Goal: Information Seeking & Learning: Find specific fact

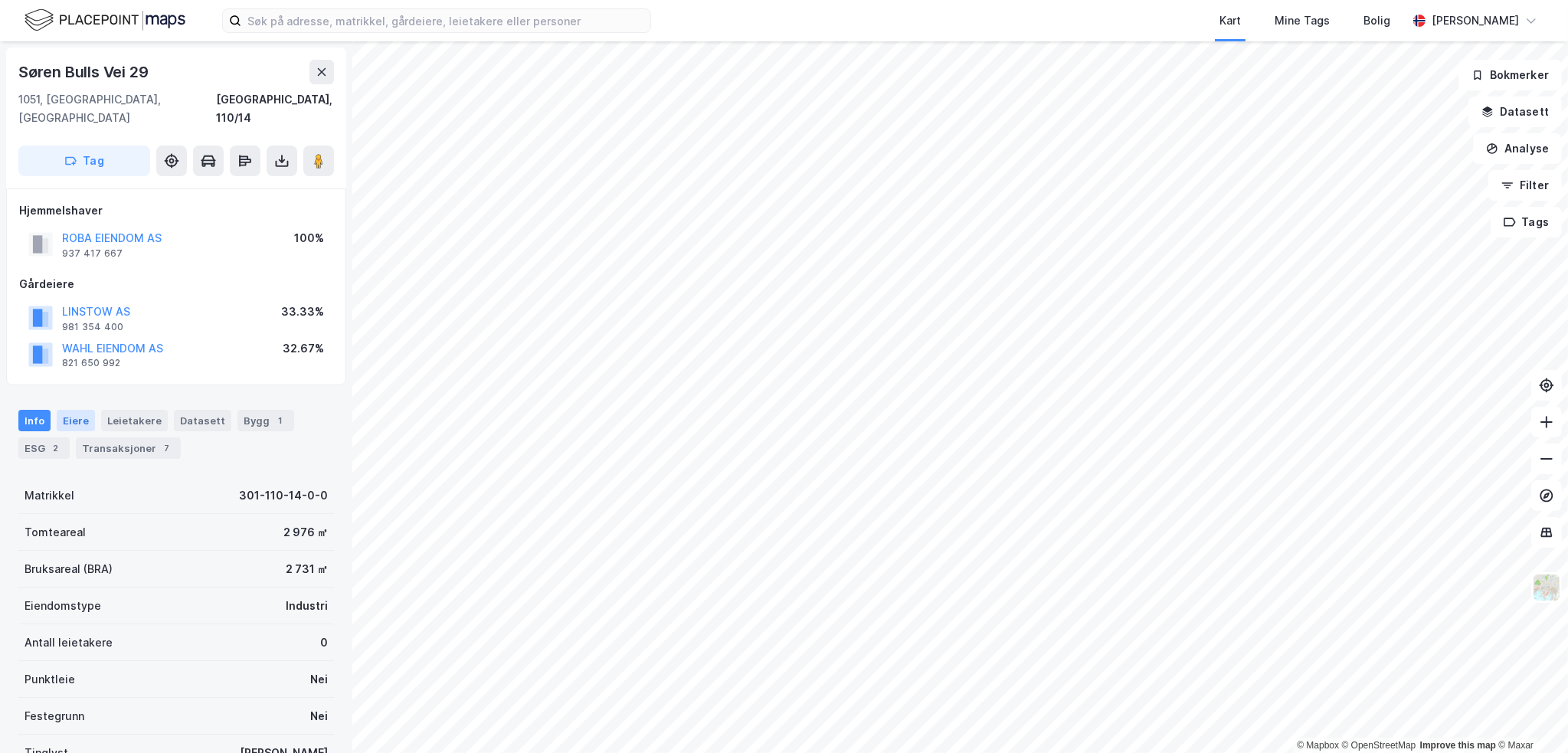
click at [73, 410] on div "Eiere" at bounding box center [76, 421] width 38 height 22
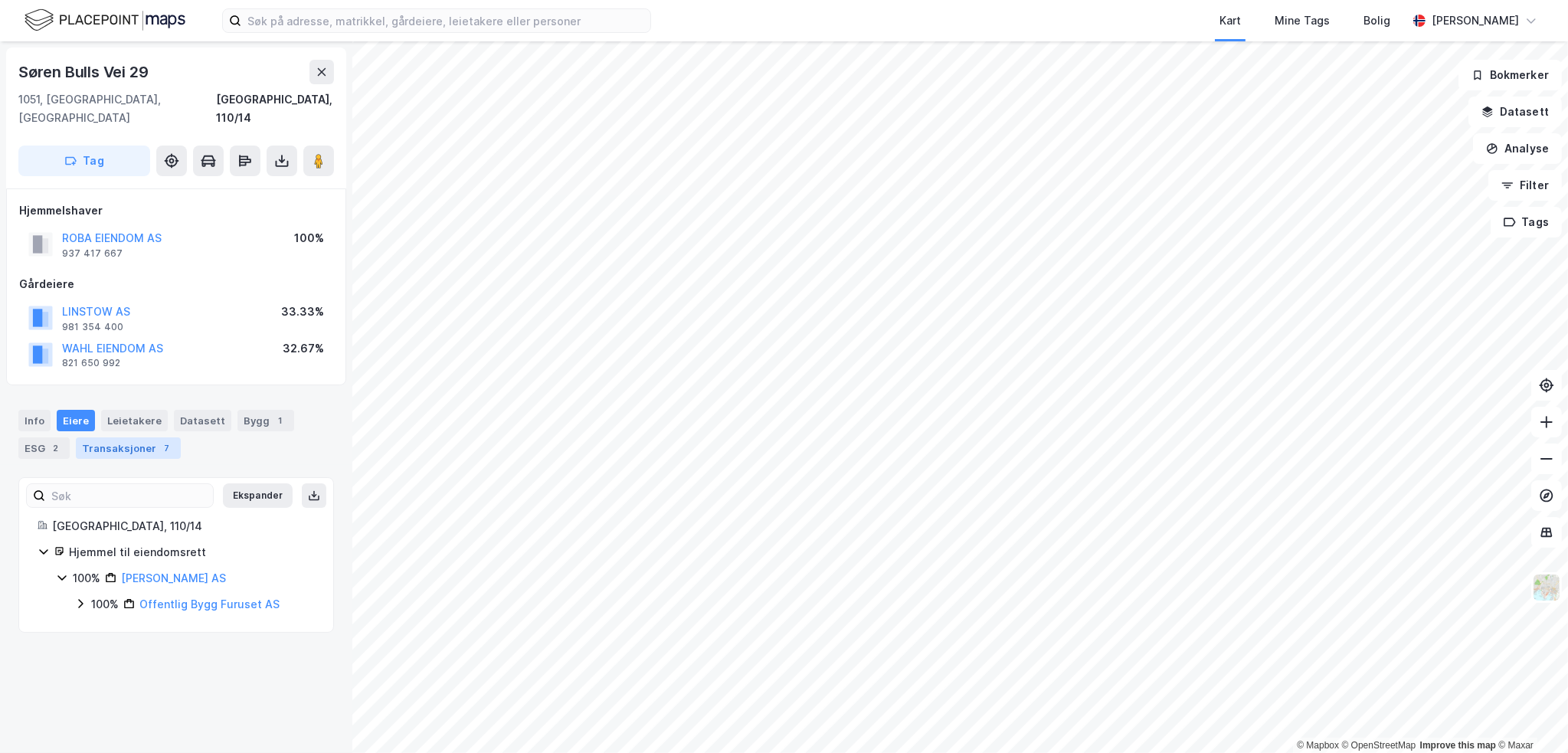
click at [153, 438] on div "Transaksjoner 7" at bounding box center [128, 448] width 105 height 22
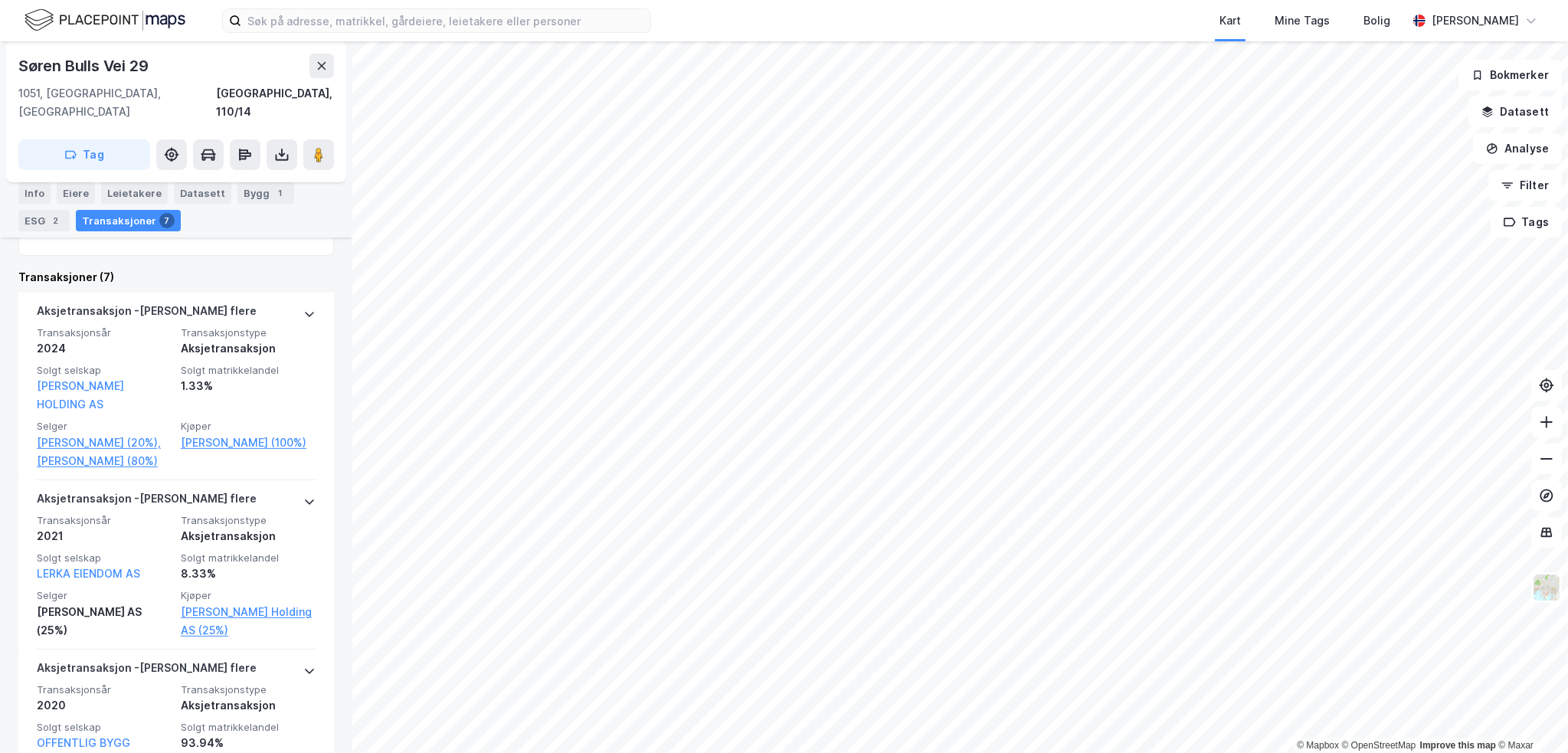
scroll to position [460, 0]
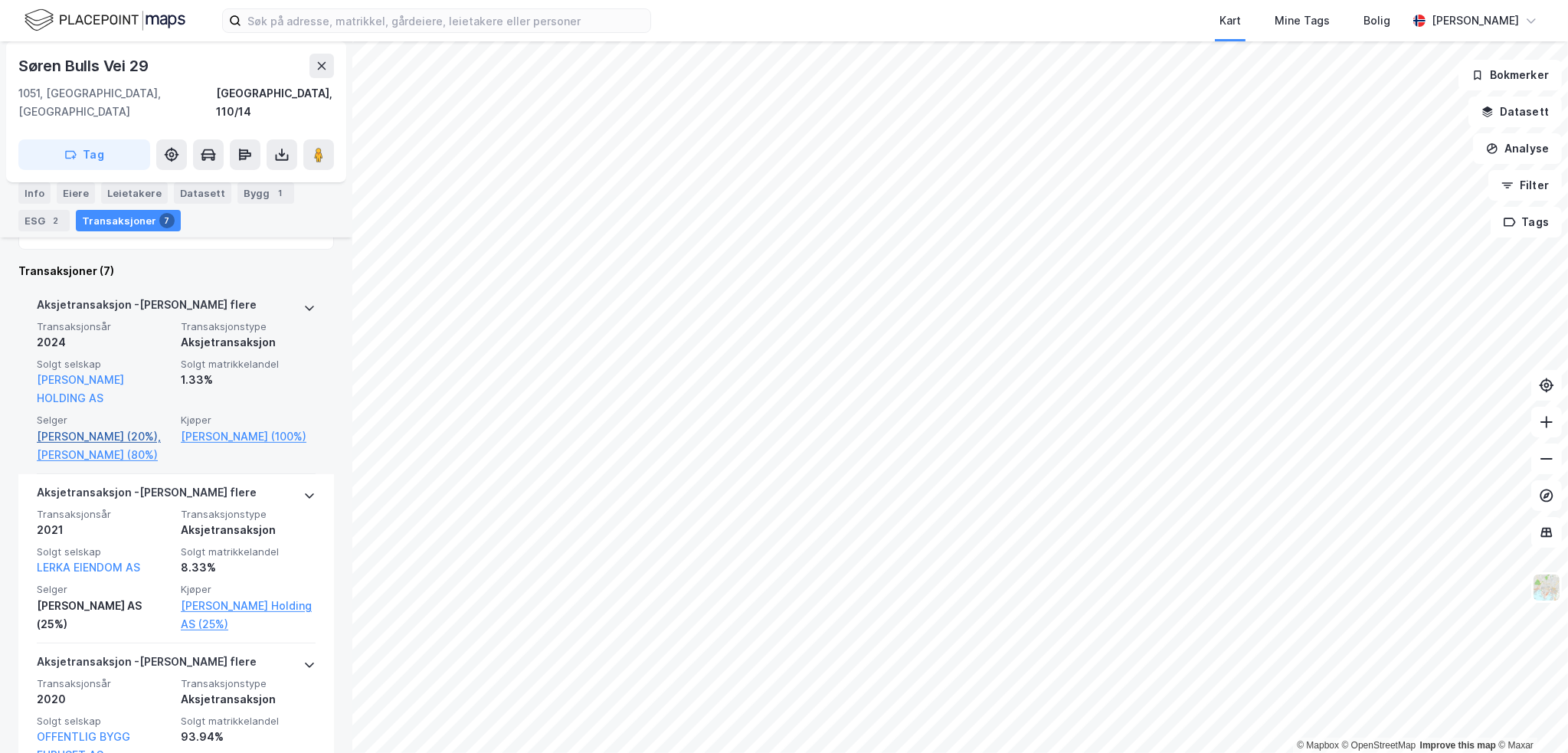
click at [95, 427] on link "[PERSON_NAME] (20%)," at bounding box center [104, 436] width 135 height 18
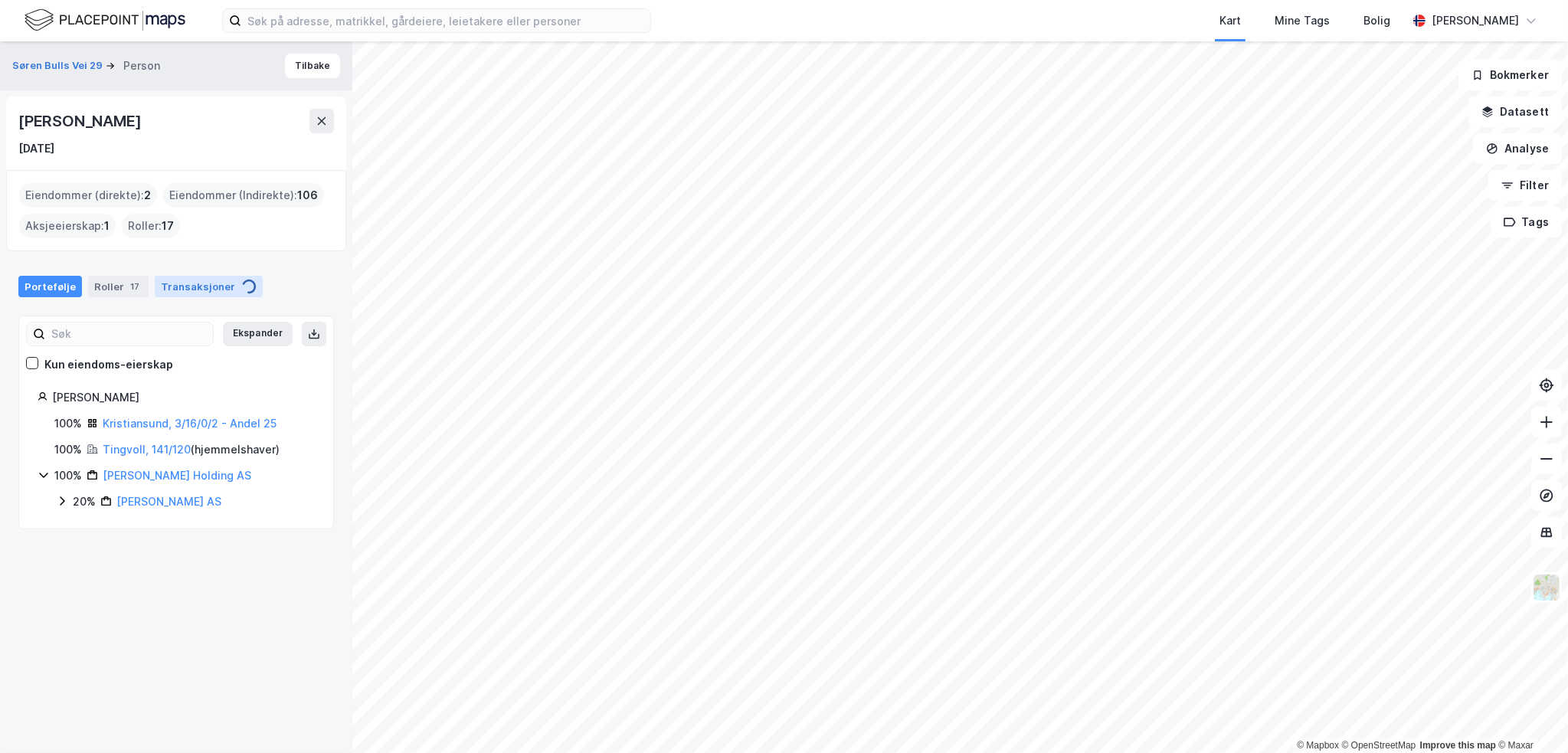
click at [195, 288] on div "Transaksjoner" at bounding box center [209, 287] width 108 height 22
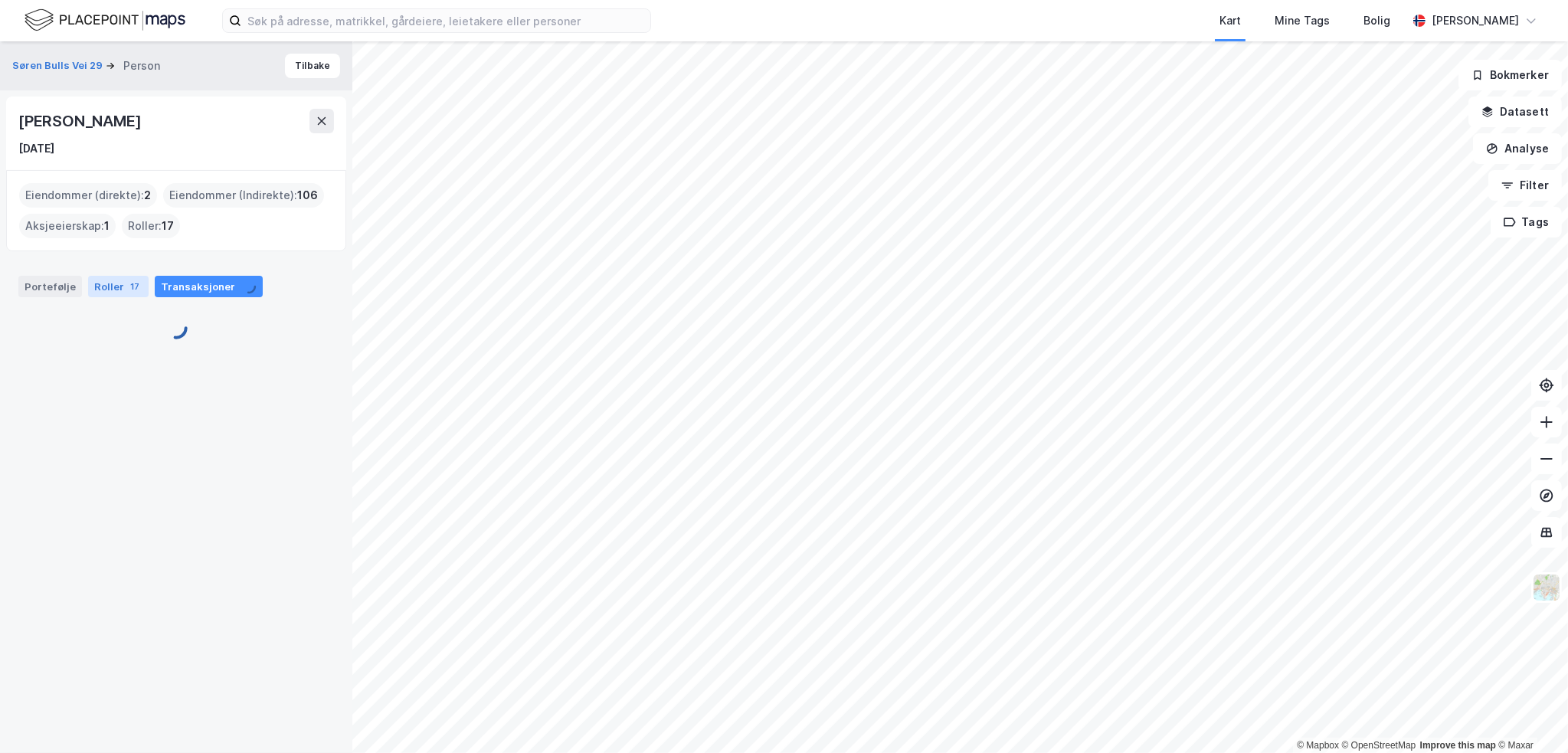
click at [112, 290] on div "Roller 17" at bounding box center [119, 287] width 61 height 22
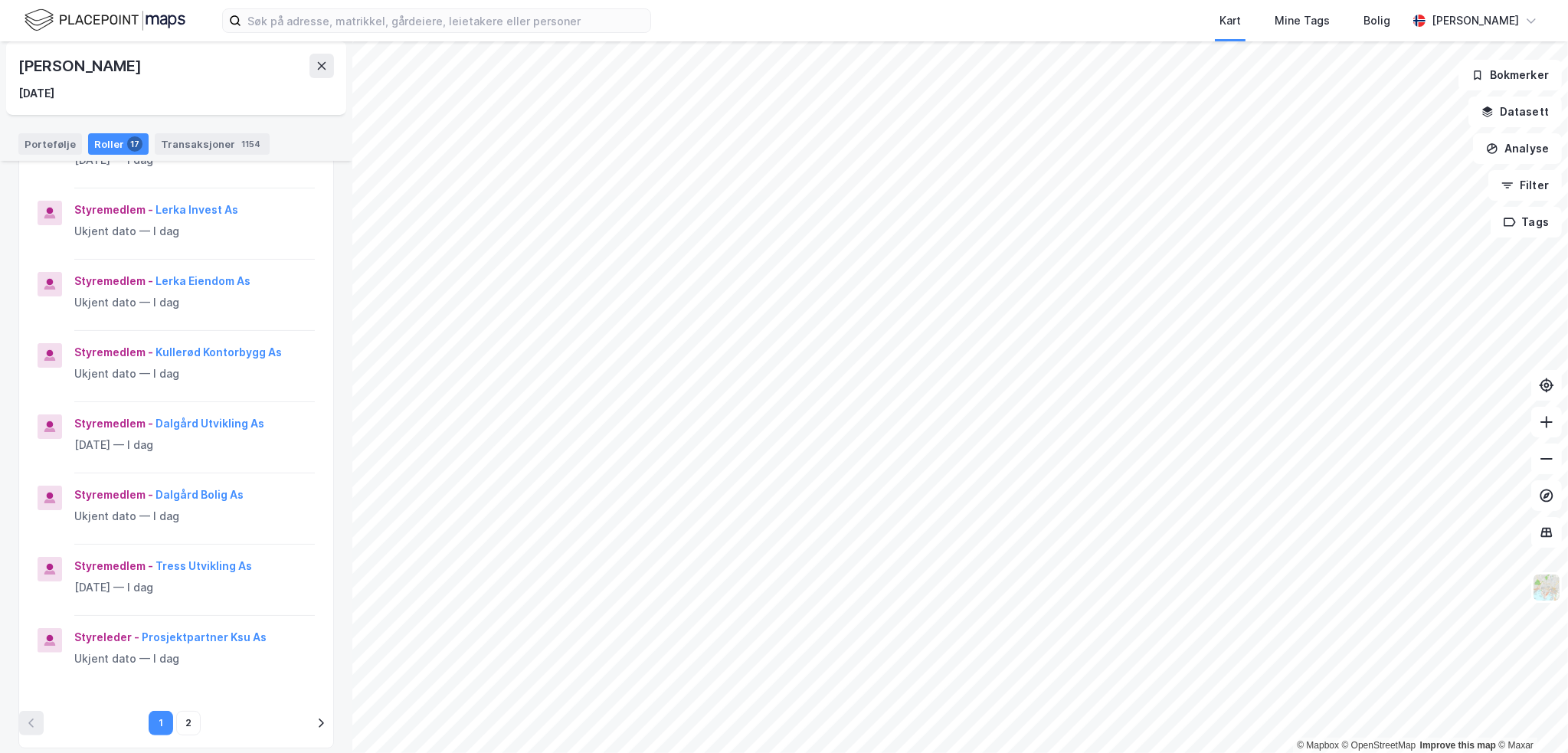
scroll to position [384, 0]
click at [320, 82] on div "[PERSON_NAME] [DATE]" at bounding box center [176, 78] width 316 height 49
click at [324, 64] on icon at bounding box center [322, 66] width 9 height 8
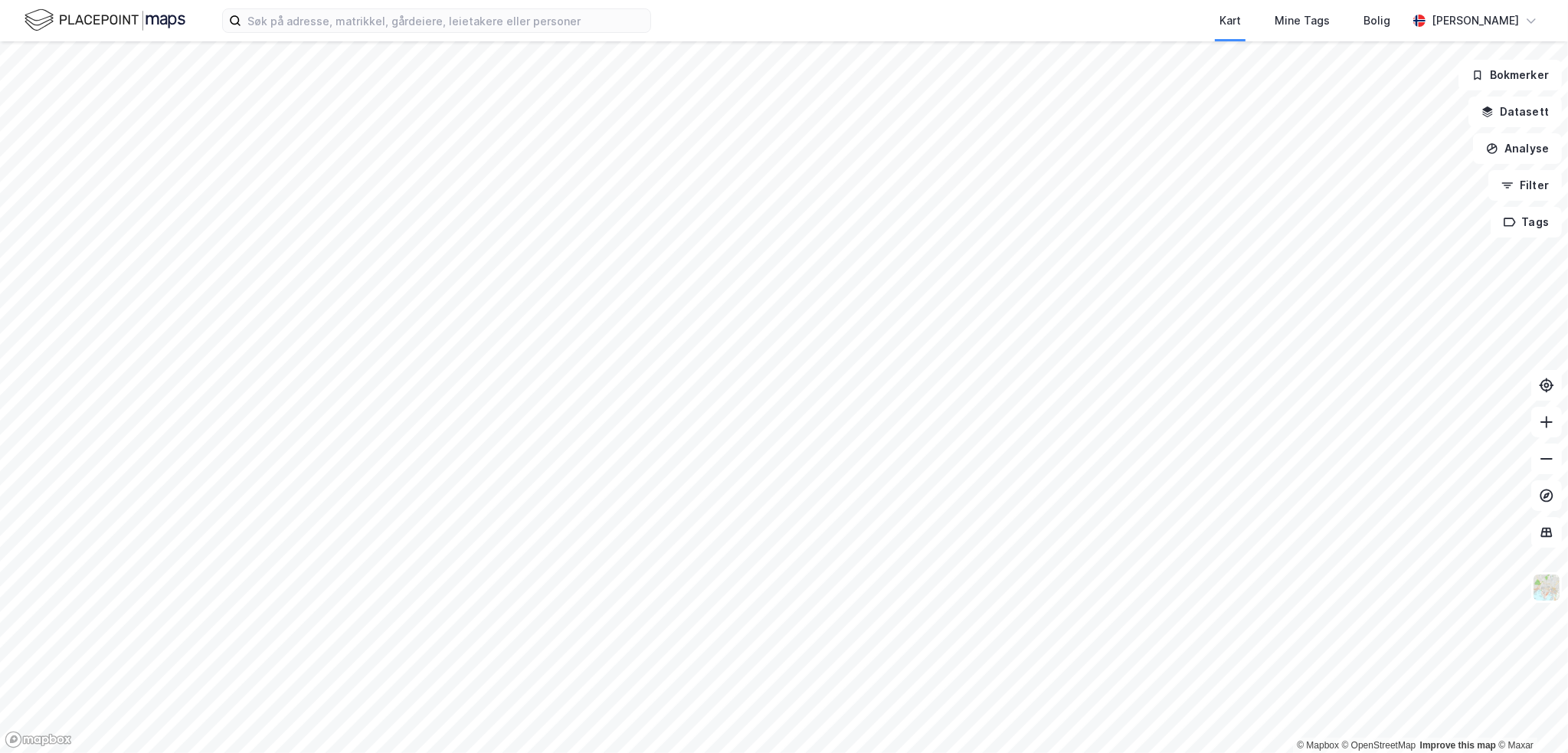
click at [297, 753] on html "Kart Mine Tags Bolig [PERSON_NAME] © Mapbox © OpenStreetMap Improve this map © …" at bounding box center [784, 376] width 1568 height 753
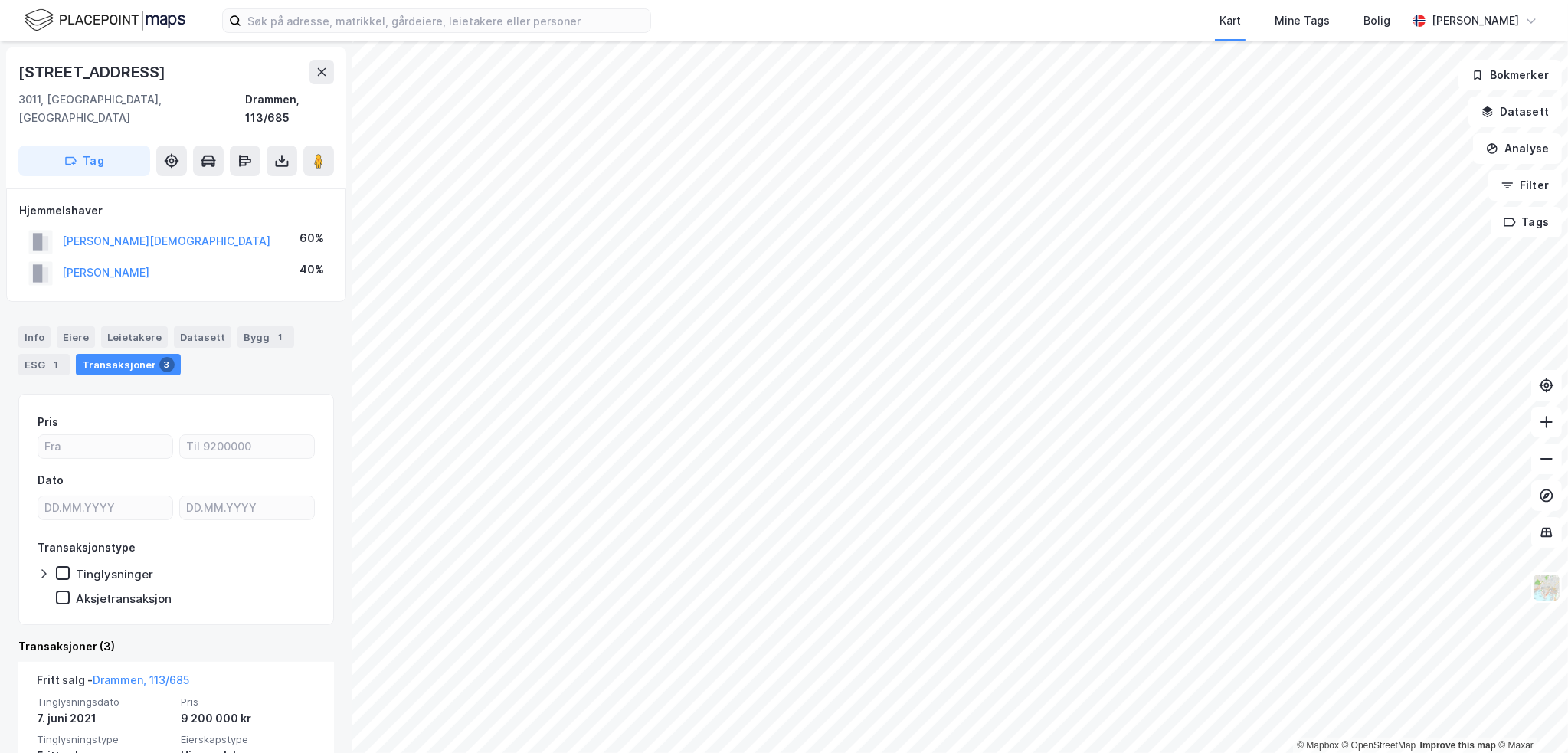
click at [89, 80] on div "[STREET_ADDRESS]" at bounding box center [93, 72] width 150 height 25
click at [0, 0] on button "[PERSON_NAME]" at bounding box center [0, 0] width 0 height 0
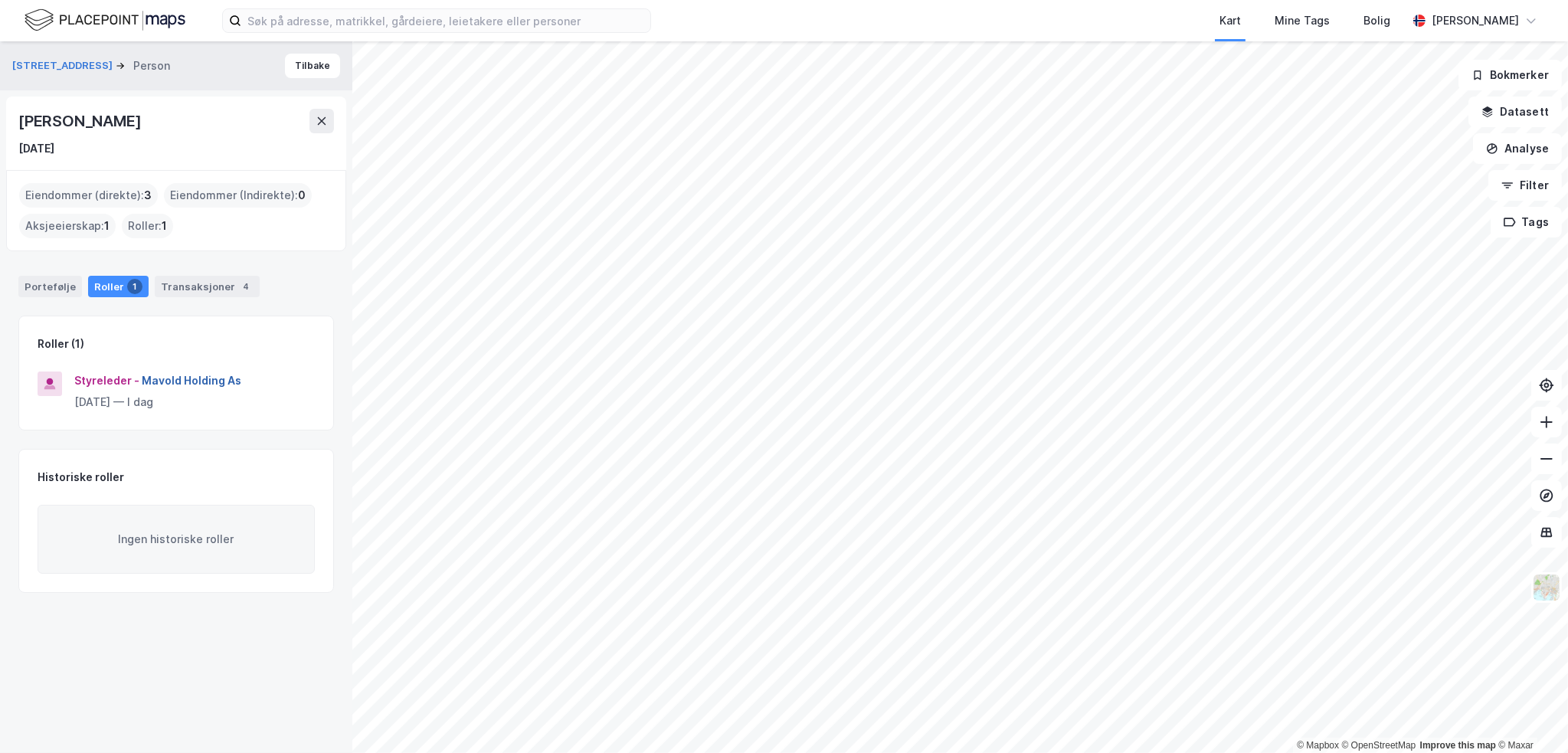
click at [0, 0] on button "Mavold Holding As" at bounding box center [0, 0] width 0 height 0
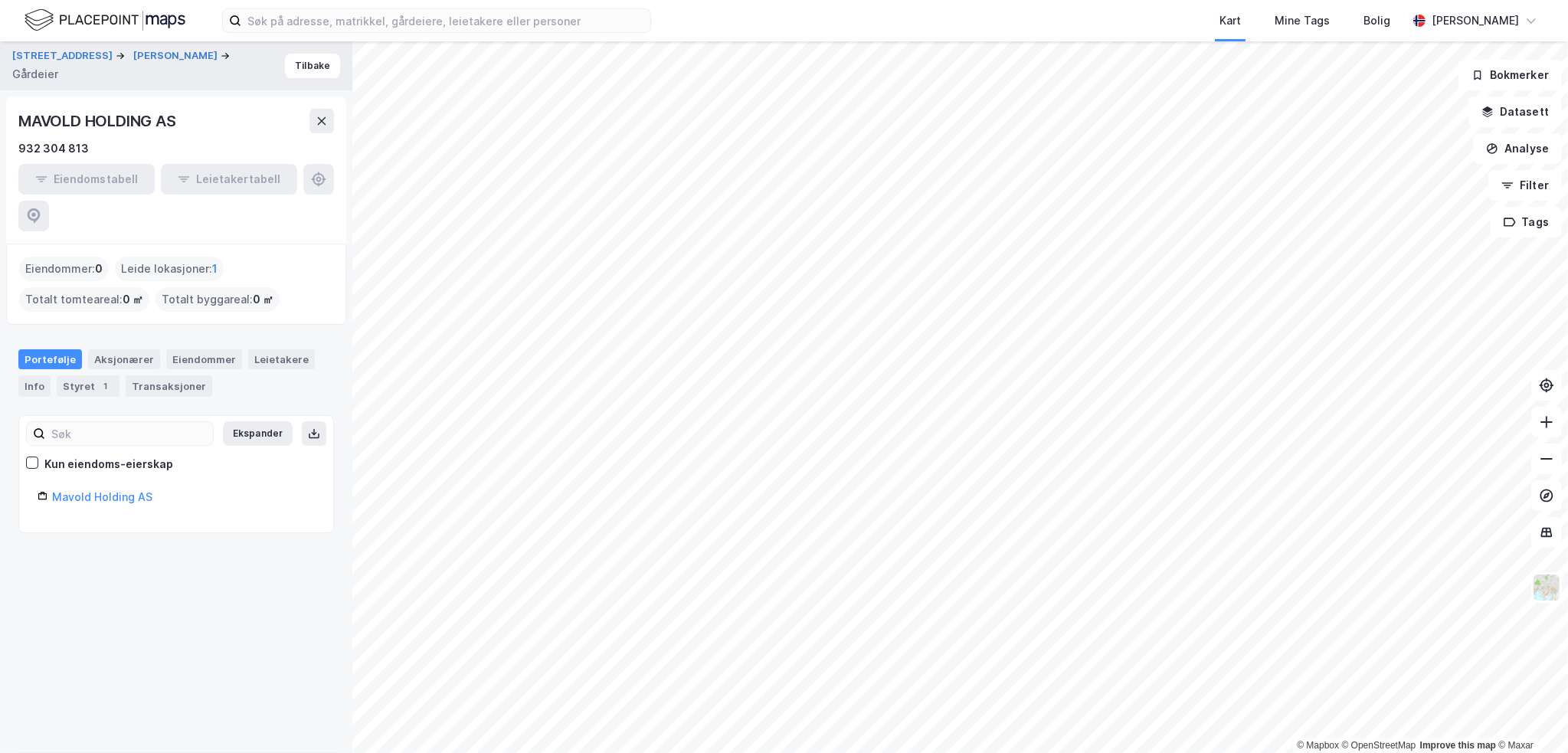
click at [125, 122] on div "MAVOLD HOLDING AS" at bounding box center [98, 122] width 160 height 25
click at [77, 375] on div "Styret 1" at bounding box center [88, 386] width 63 height 22
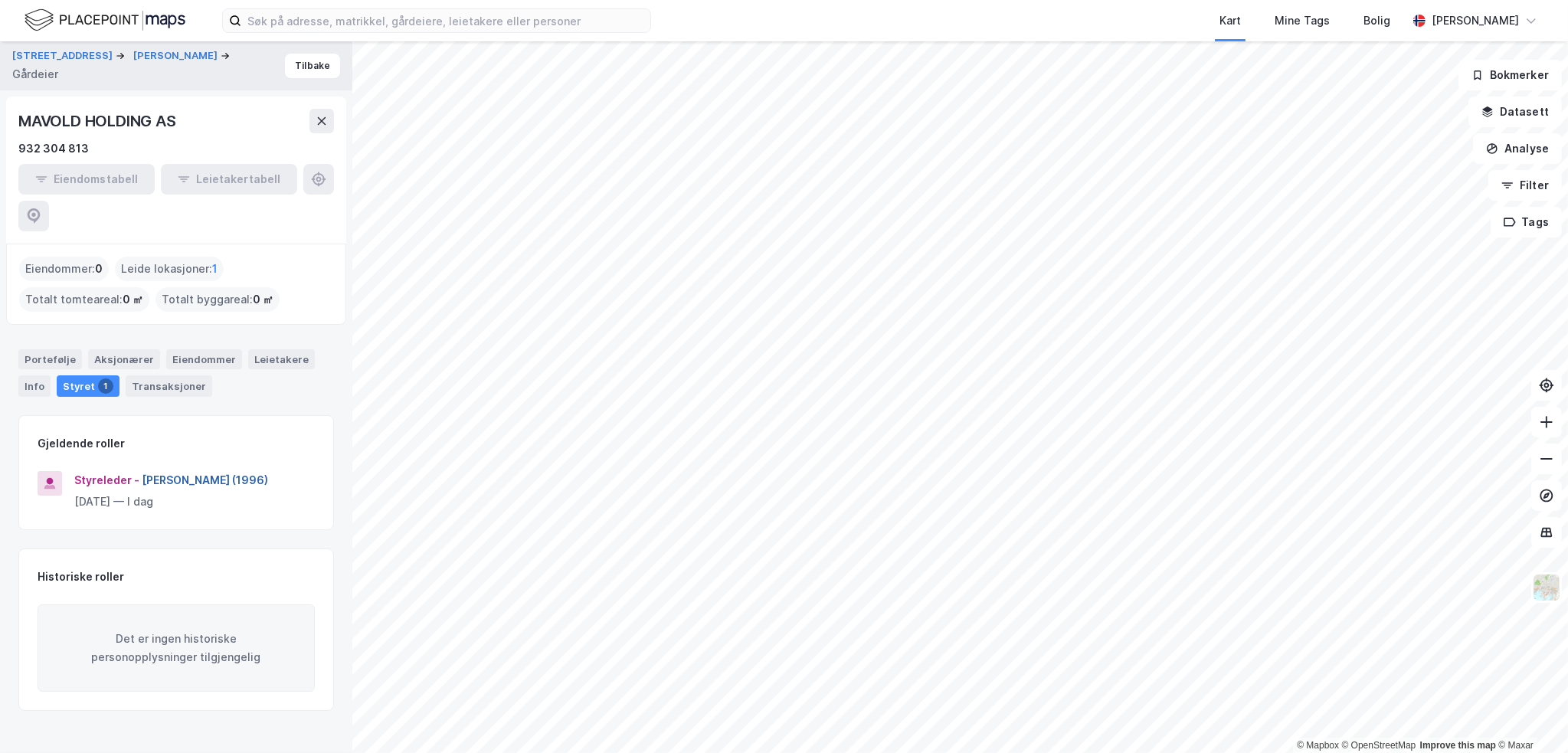
click at [0, 0] on button "[PERSON_NAME] (1996)" at bounding box center [0, 0] width 0 height 0
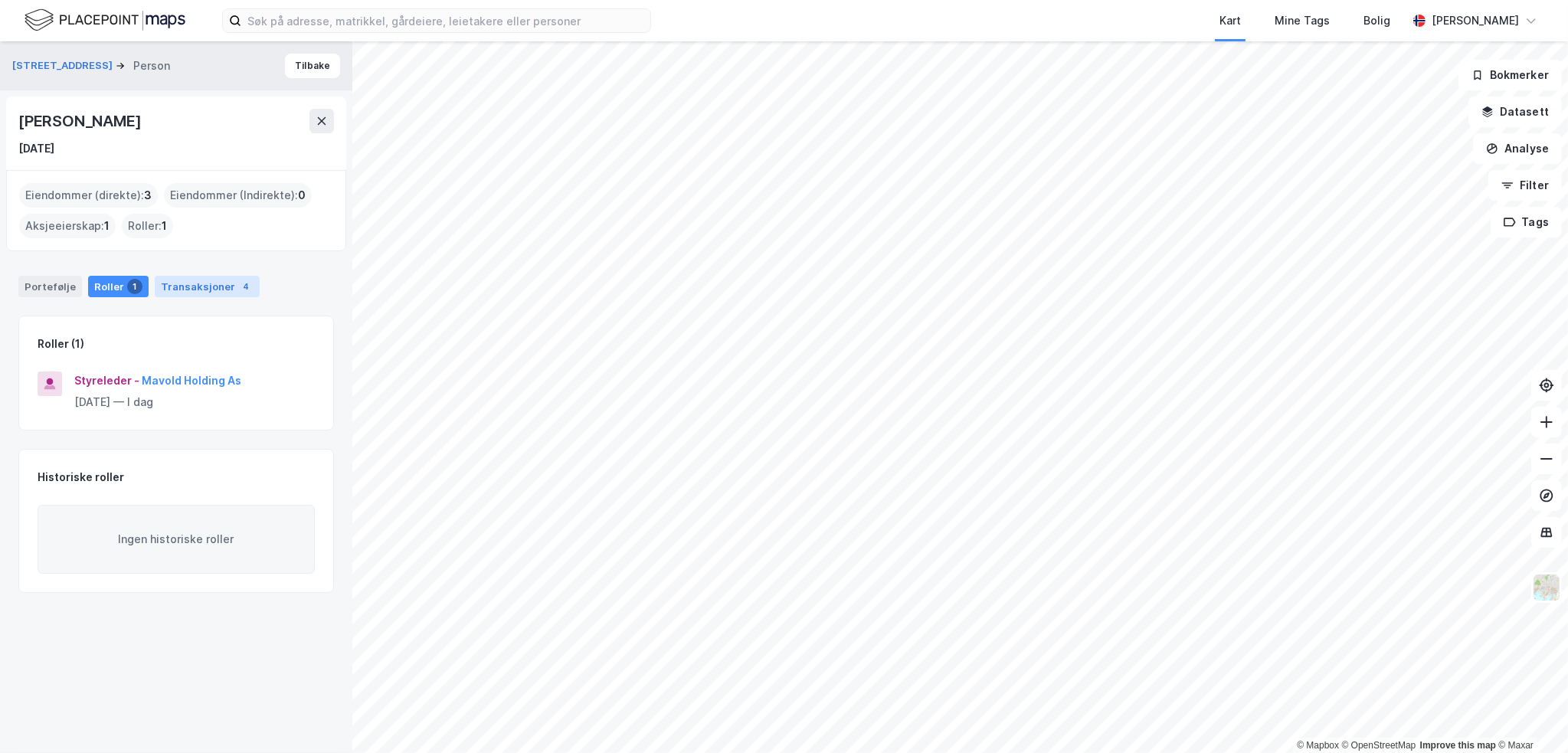
click at [197, 281] on div "Transaksjoner 4" at bounding box center [207, 287] width 105 height 22
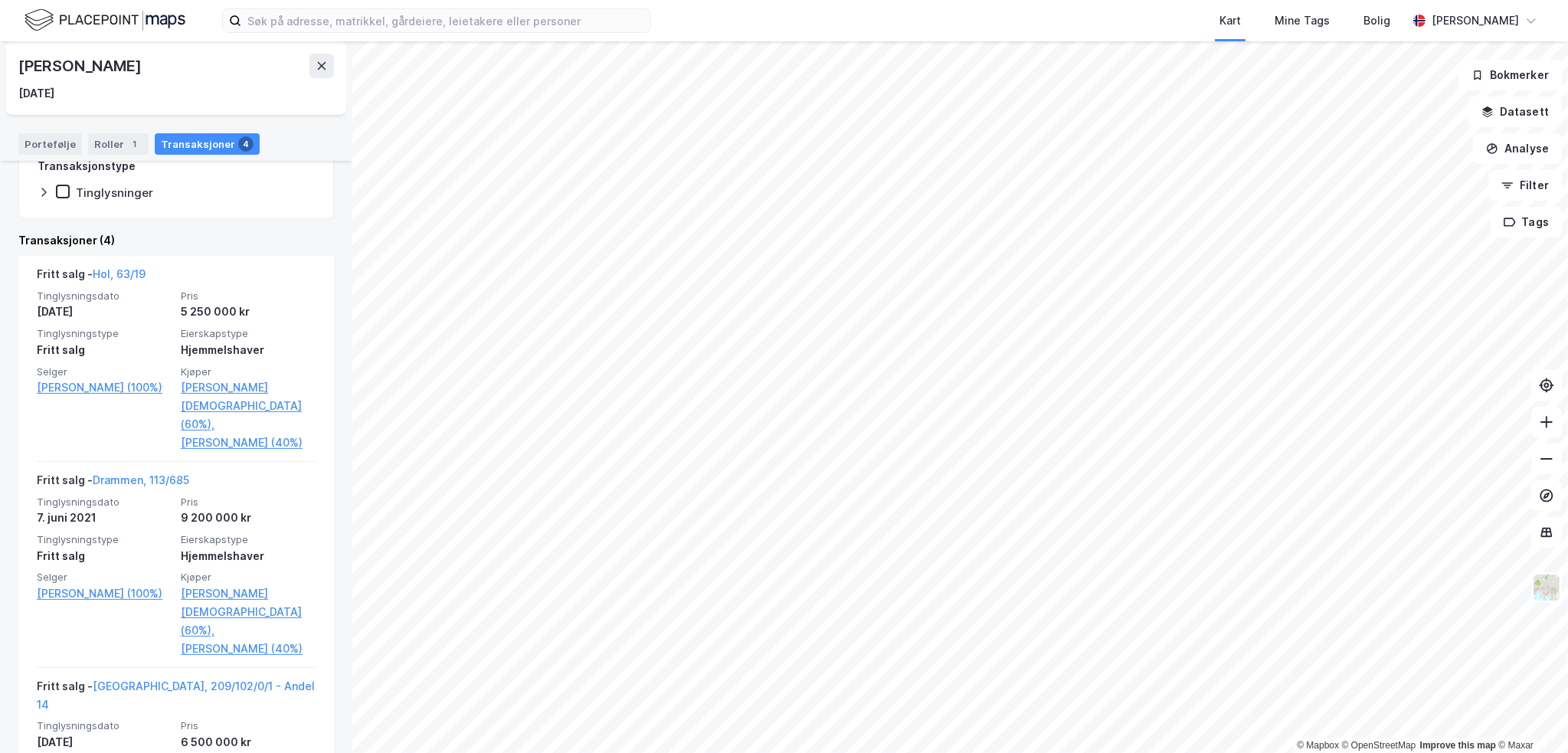
scroll to position [307, 0]
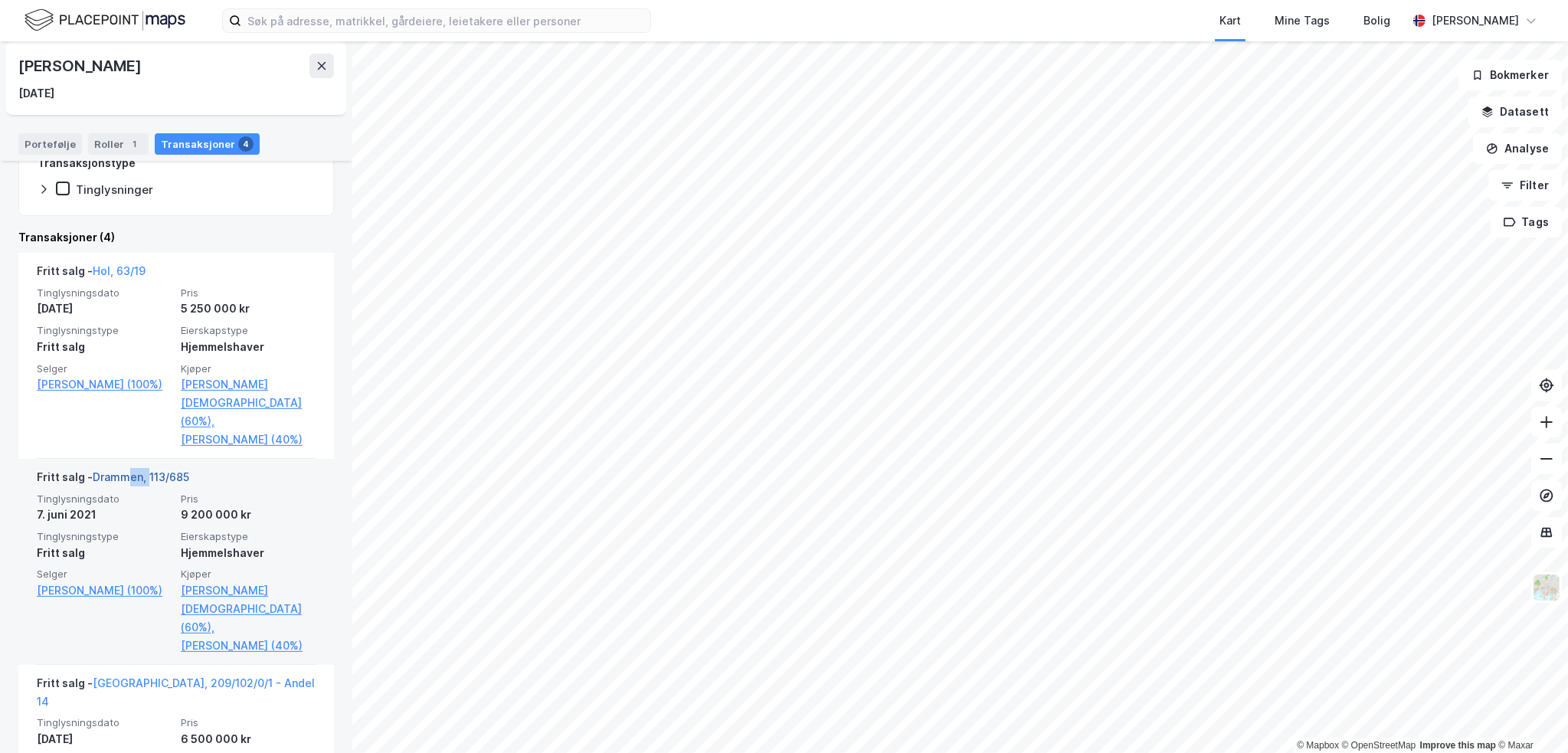
drag, startPoint x: 149, startPoint y: 449, endPoint x: 125, endPoint y: 459, distance: 26.0
click at [125, 468] on div "Fritt salg - Drammen, 113/685" at bounding box center [113, 480] width 153 height 25
click at [125, 471] on link "Drammen, 113/685" at bounding box center [141, 478] width 97 height 13
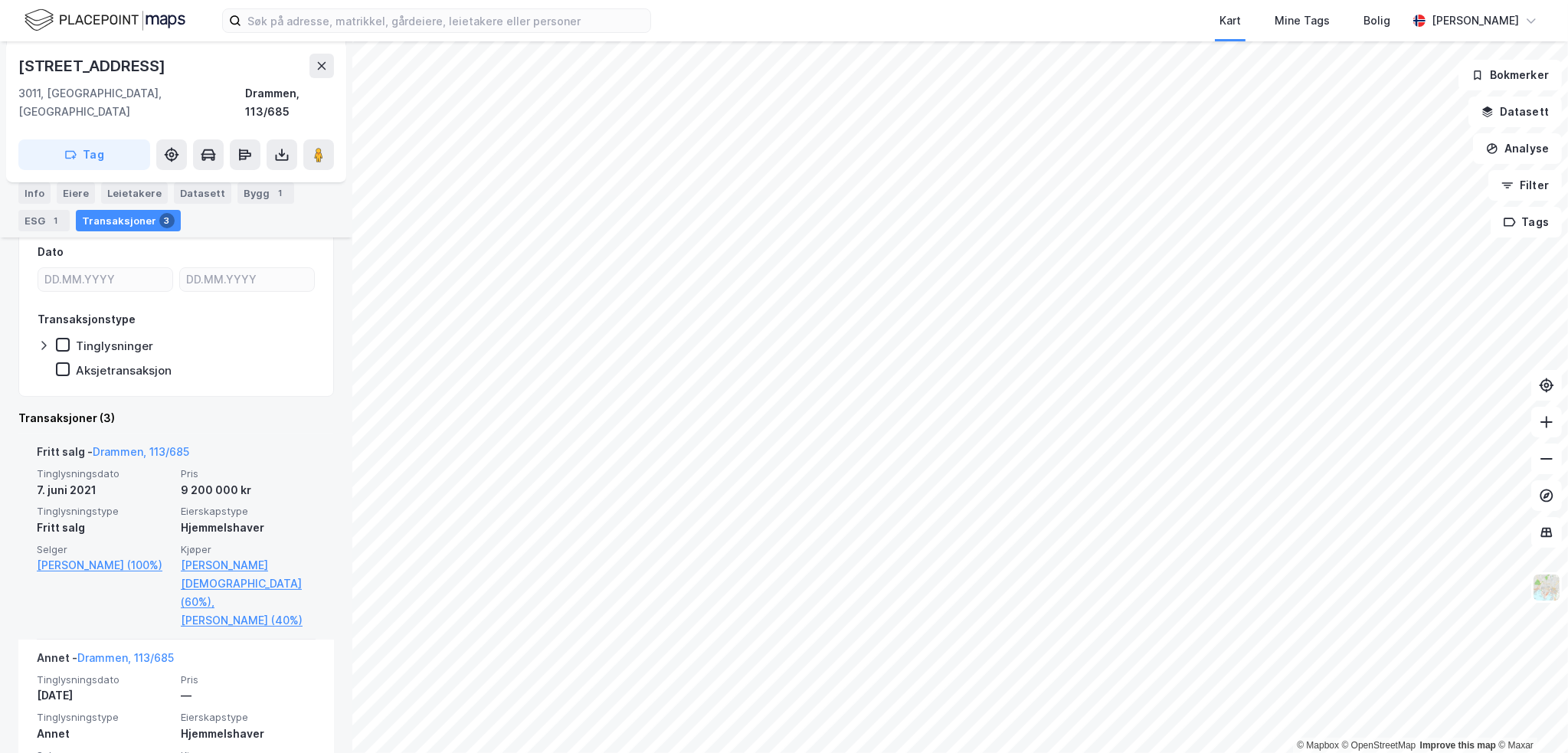
scroll to position [307, 0]
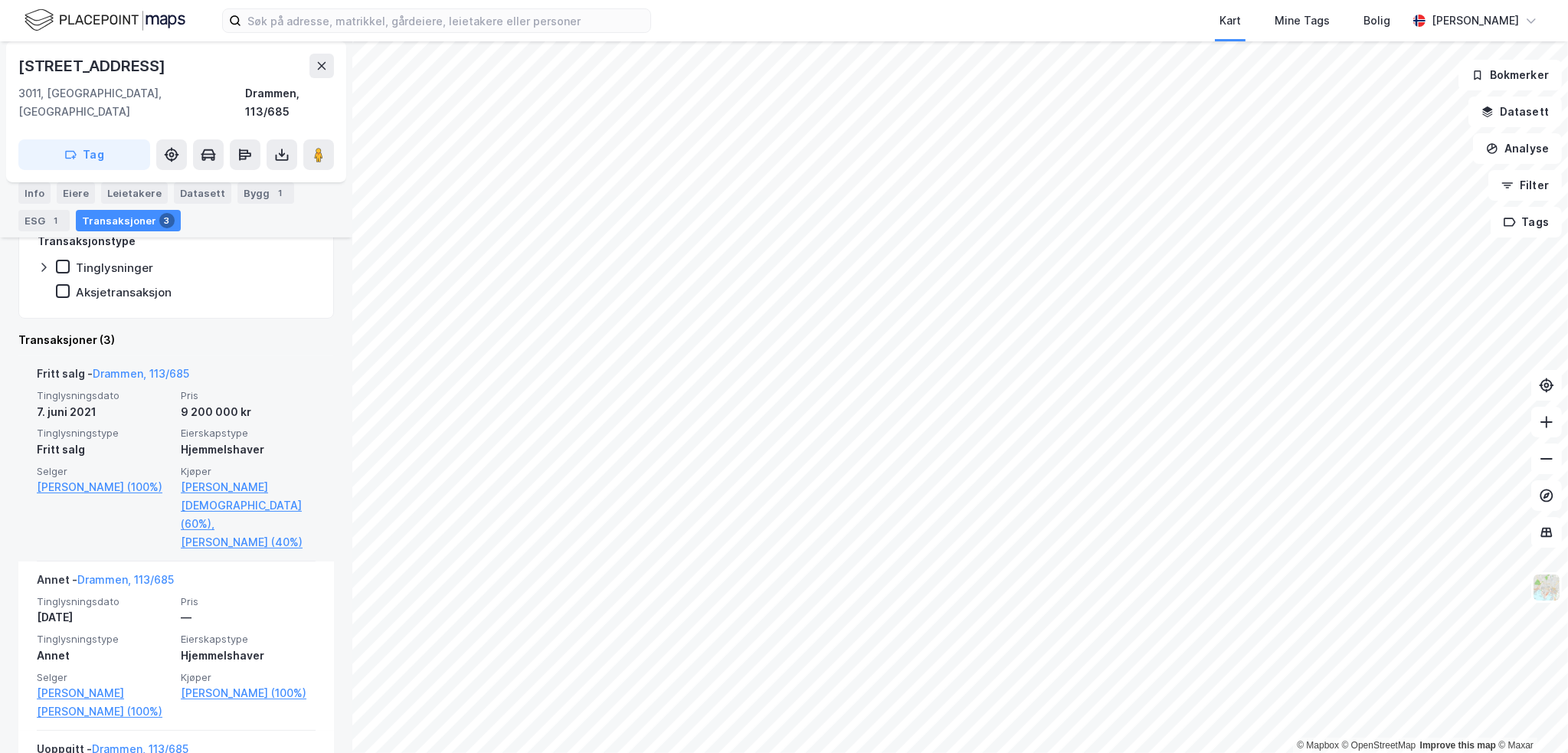
drag, startPoint x: 202, startPoint y: 443, endPoint x: 215, endPoint y: 410, distance: 35.5
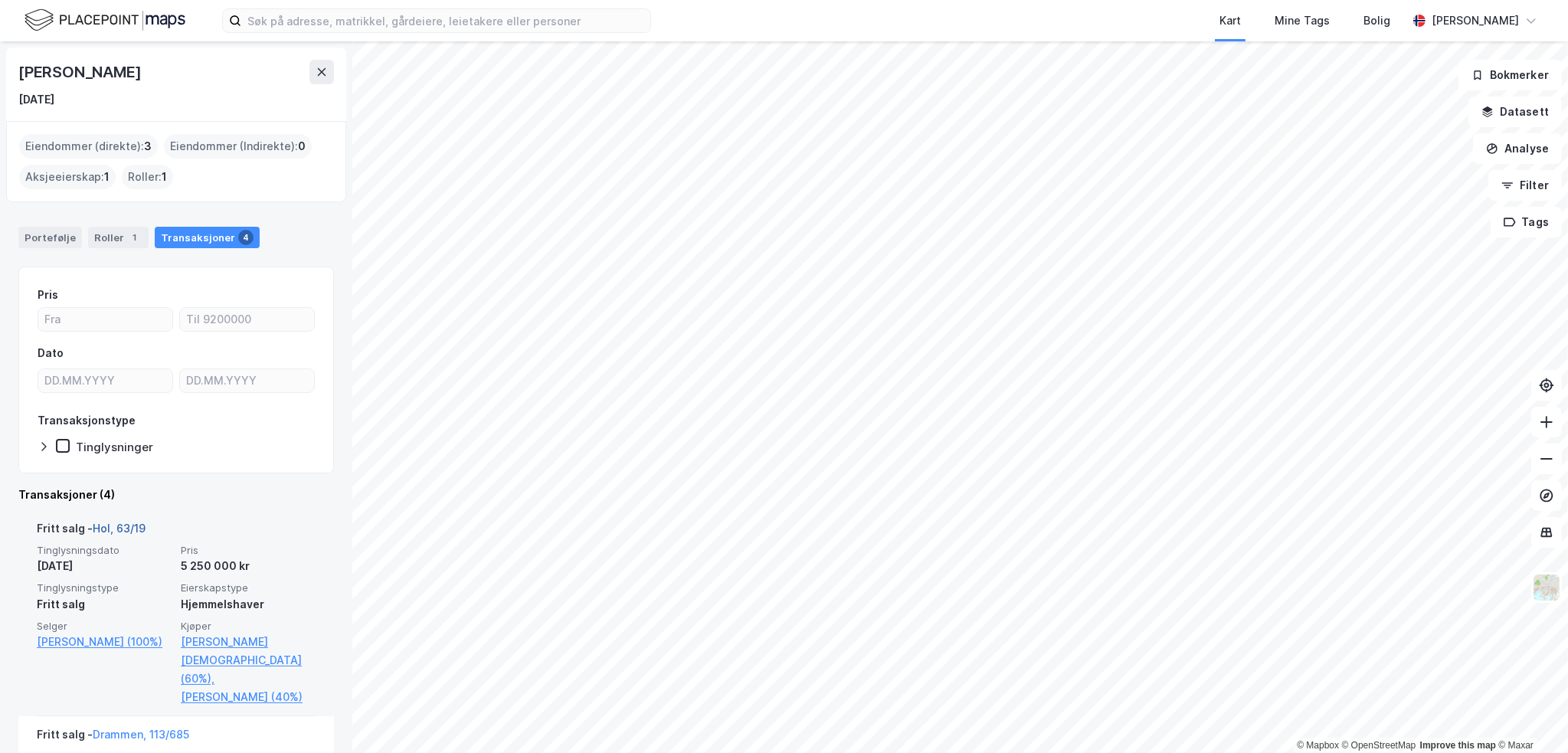
click at [116, 526] on link "Hol, 63/19" at bounding box center [120, 529] width 53 height 13
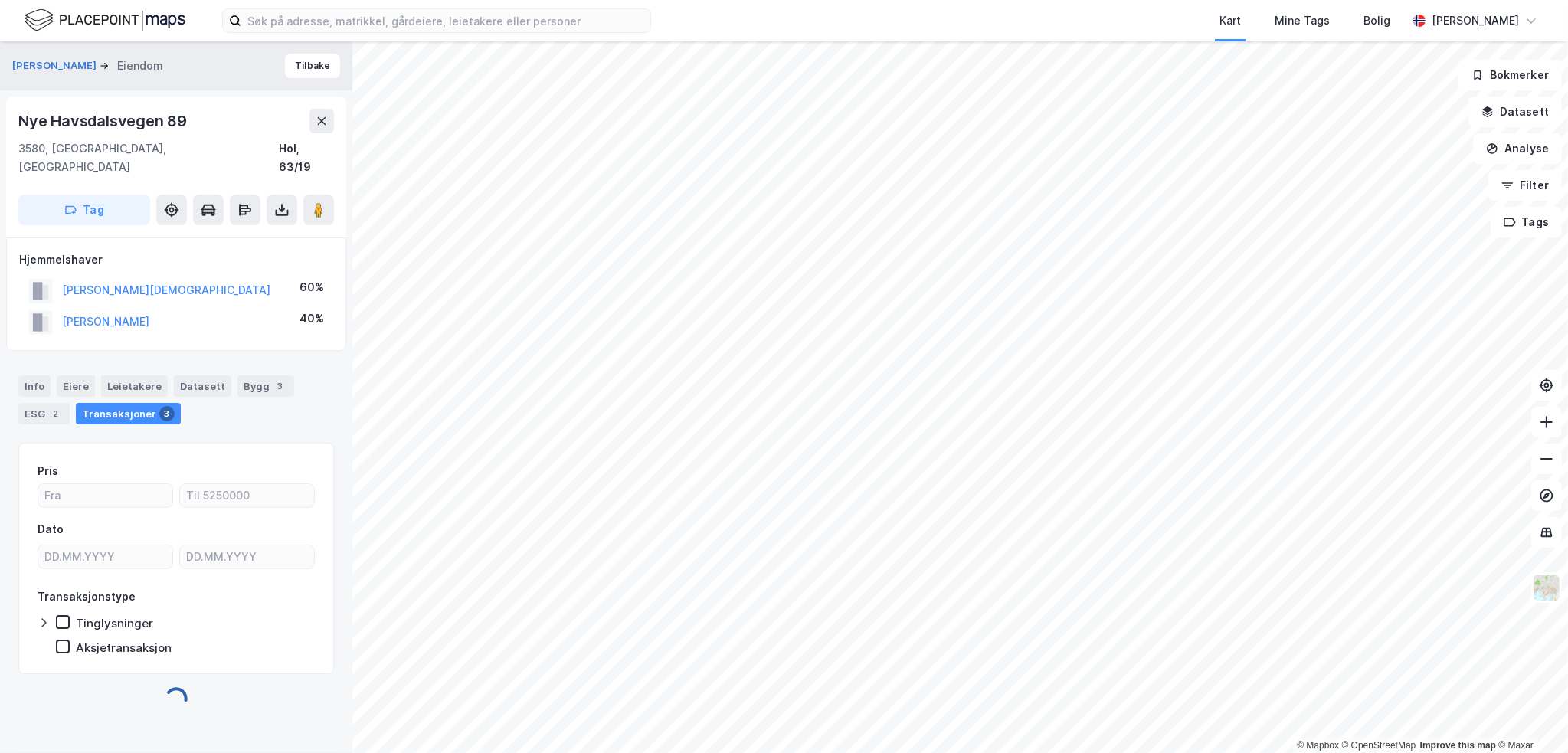
click at [98, 128] on div "Nye Havsdalsvegen 89" at bounding box center [103, 122] width 172 height 25
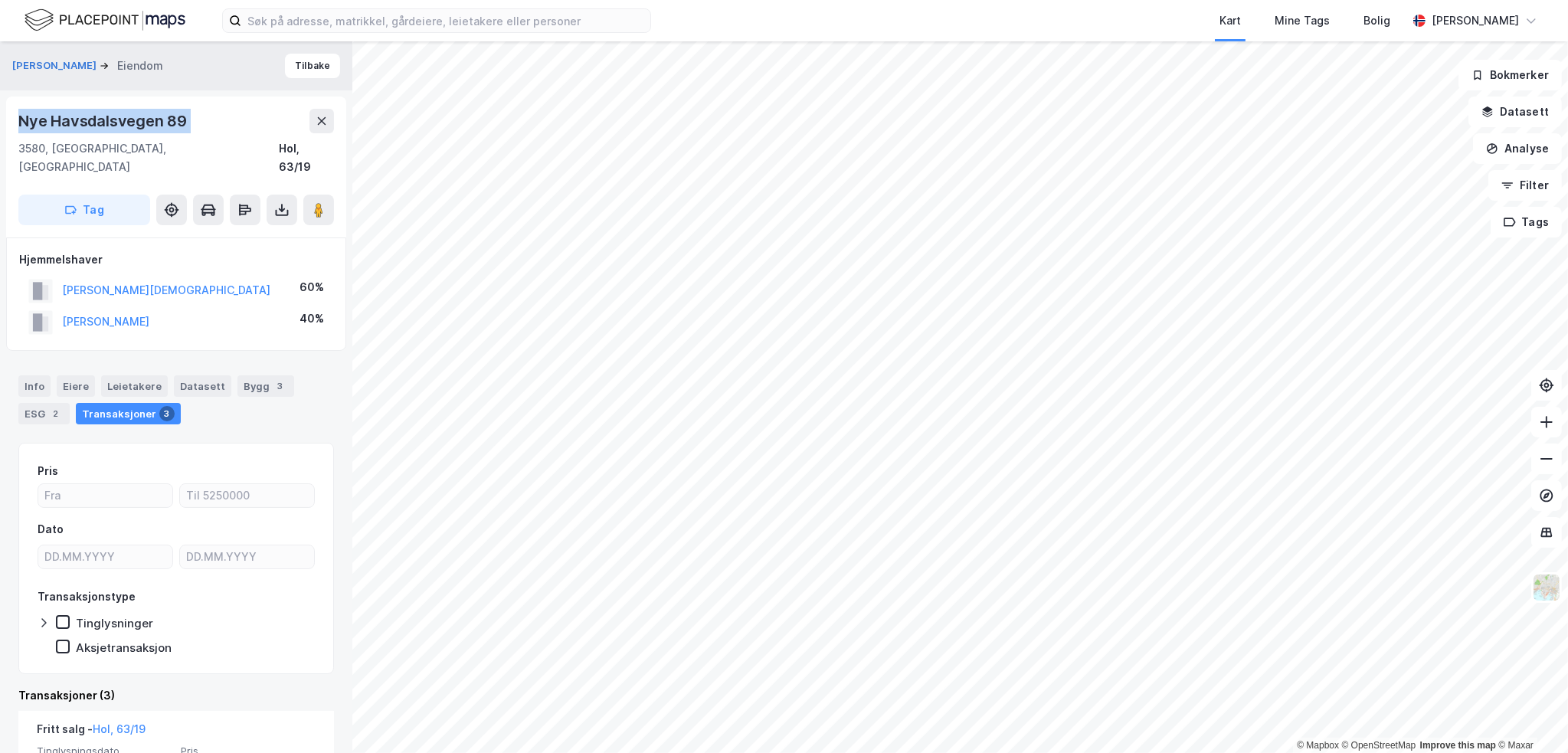
click at [98, 128] on div "Nye Havsdalsvegen 89" at bounding box center [103, 122] width 172 height 25
click at [0, 0] on button "[PERSON_NAME][DEMOGRAPHIC_DATA]" at bounding box center [0, 0] width 0 height 0
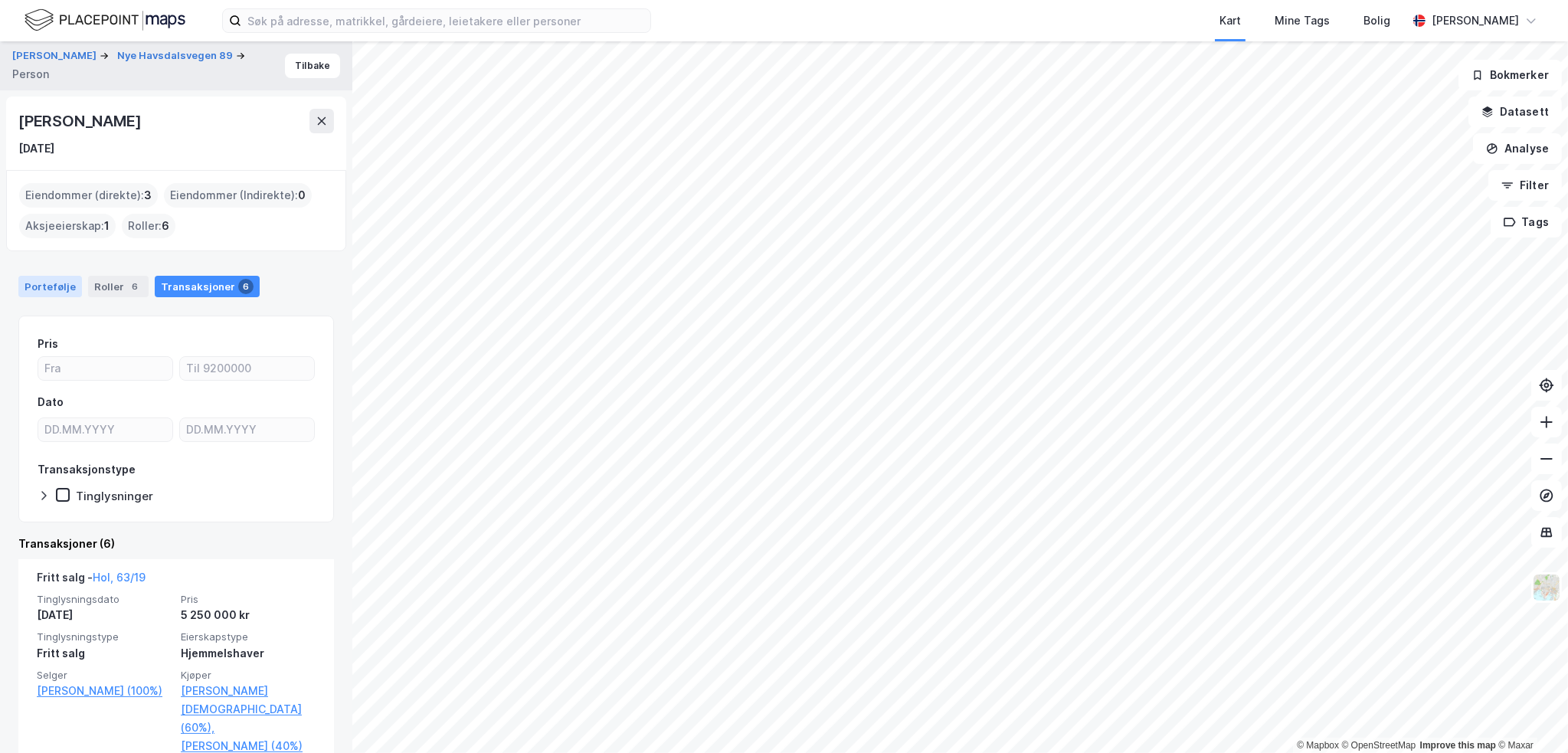
click at [34, 293] on div "Portefølje" at bounding box center [49, 287] width 64 height 22
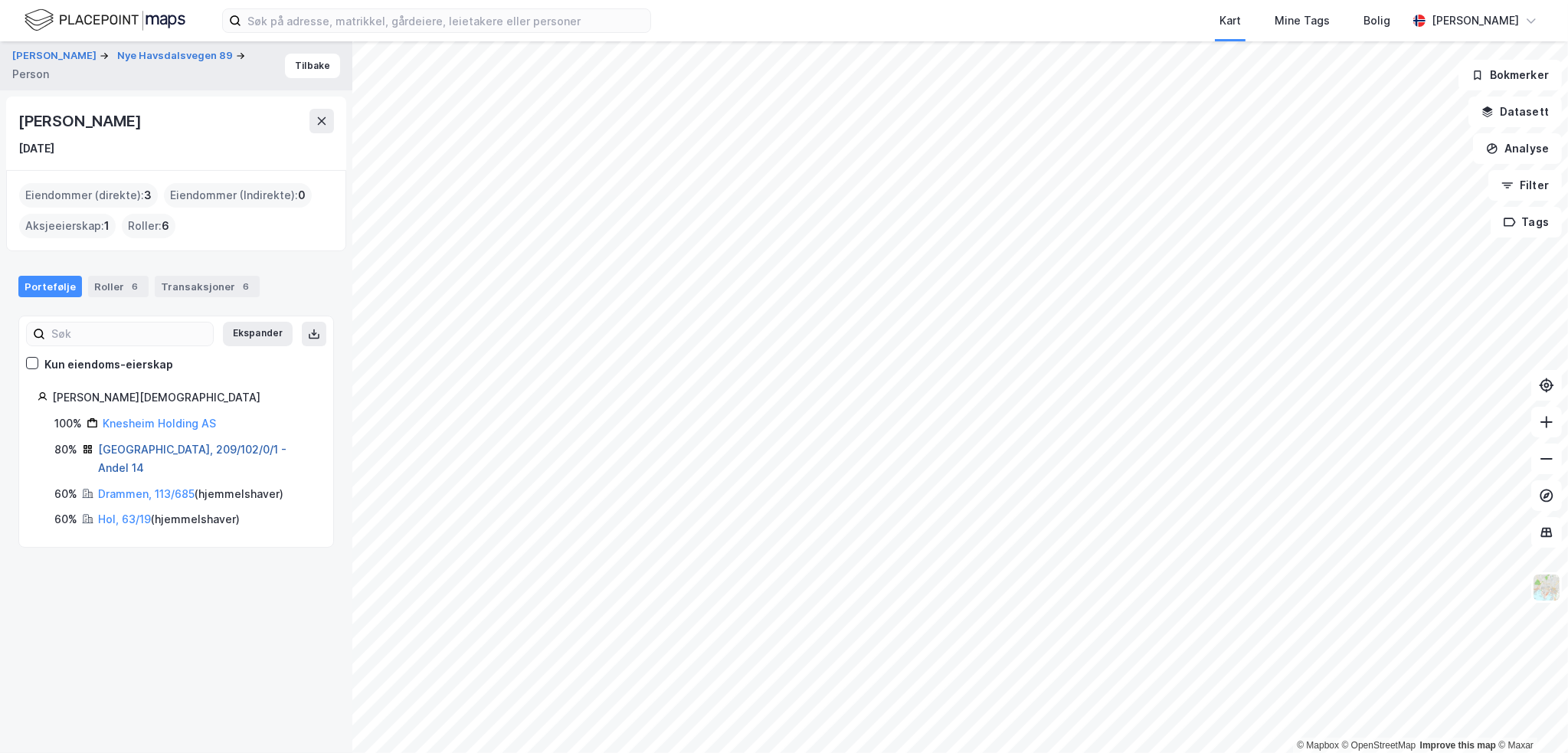
click at [183, 446] on link "[GEOGRAPHIC_DATA], 209/102/0/1 - Andel 14" at bounding box center [192, 458] width 189 height 31
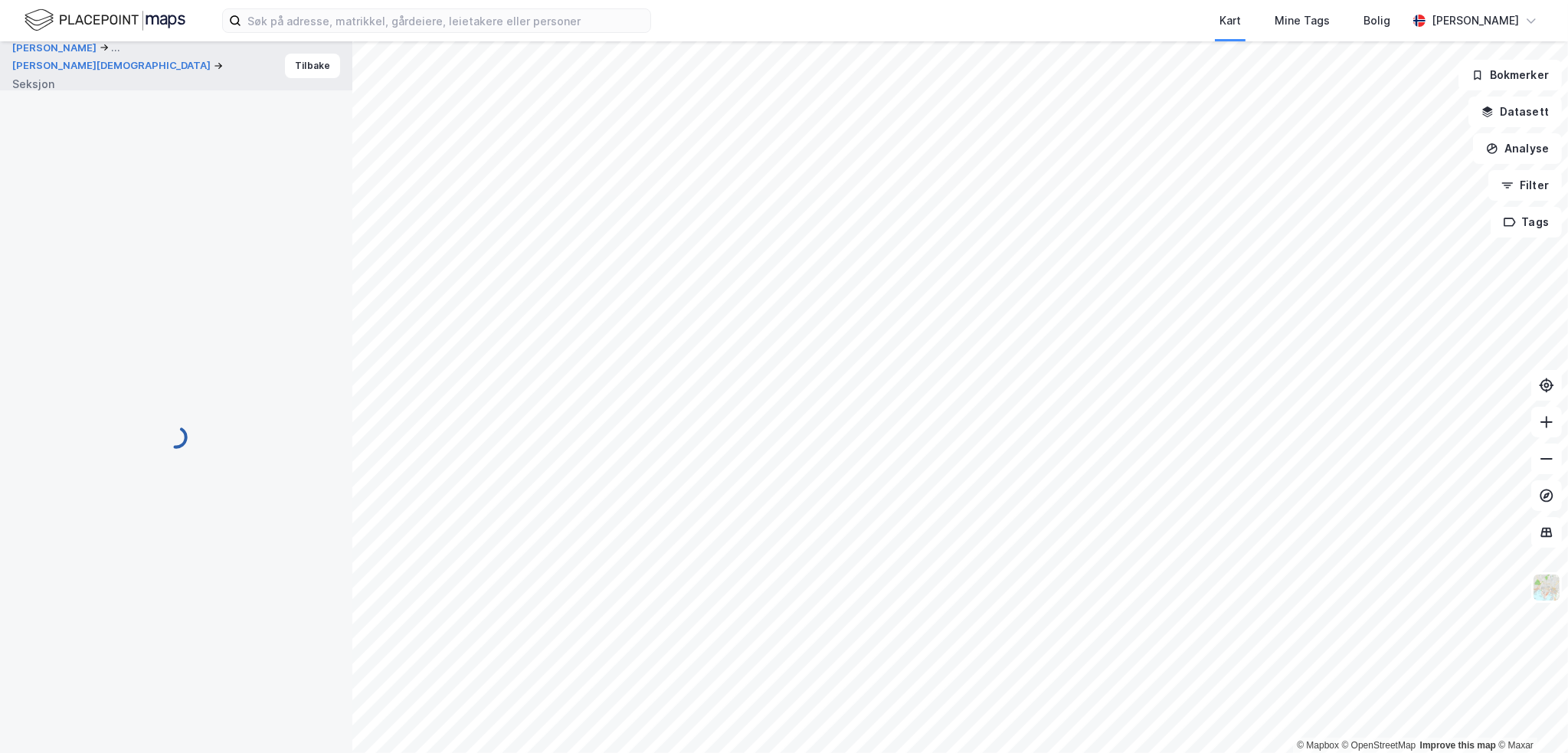
scroll to position [130, 0]
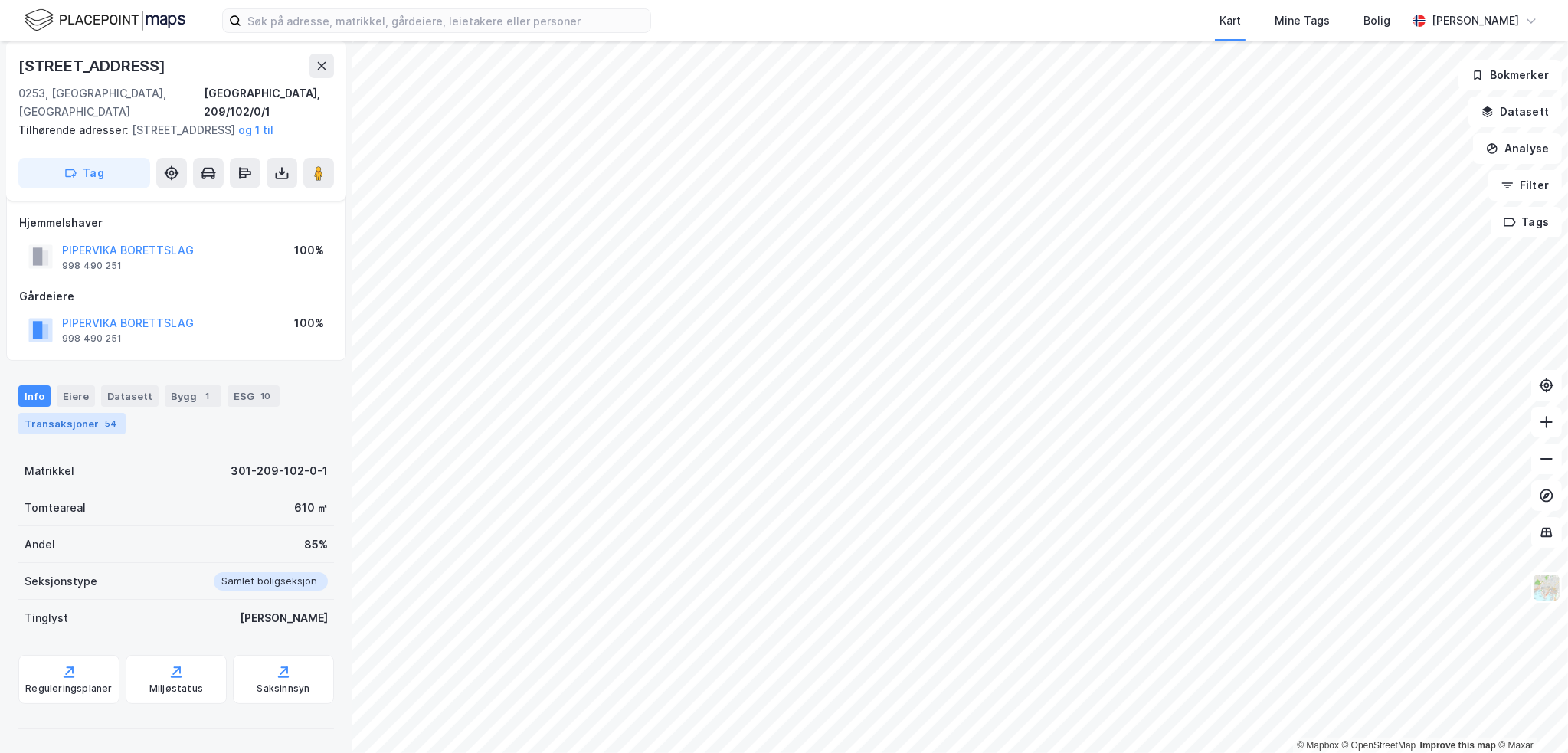
click at [103, 425] on div "54" at bounding box center [110, 424] width 18 height 15
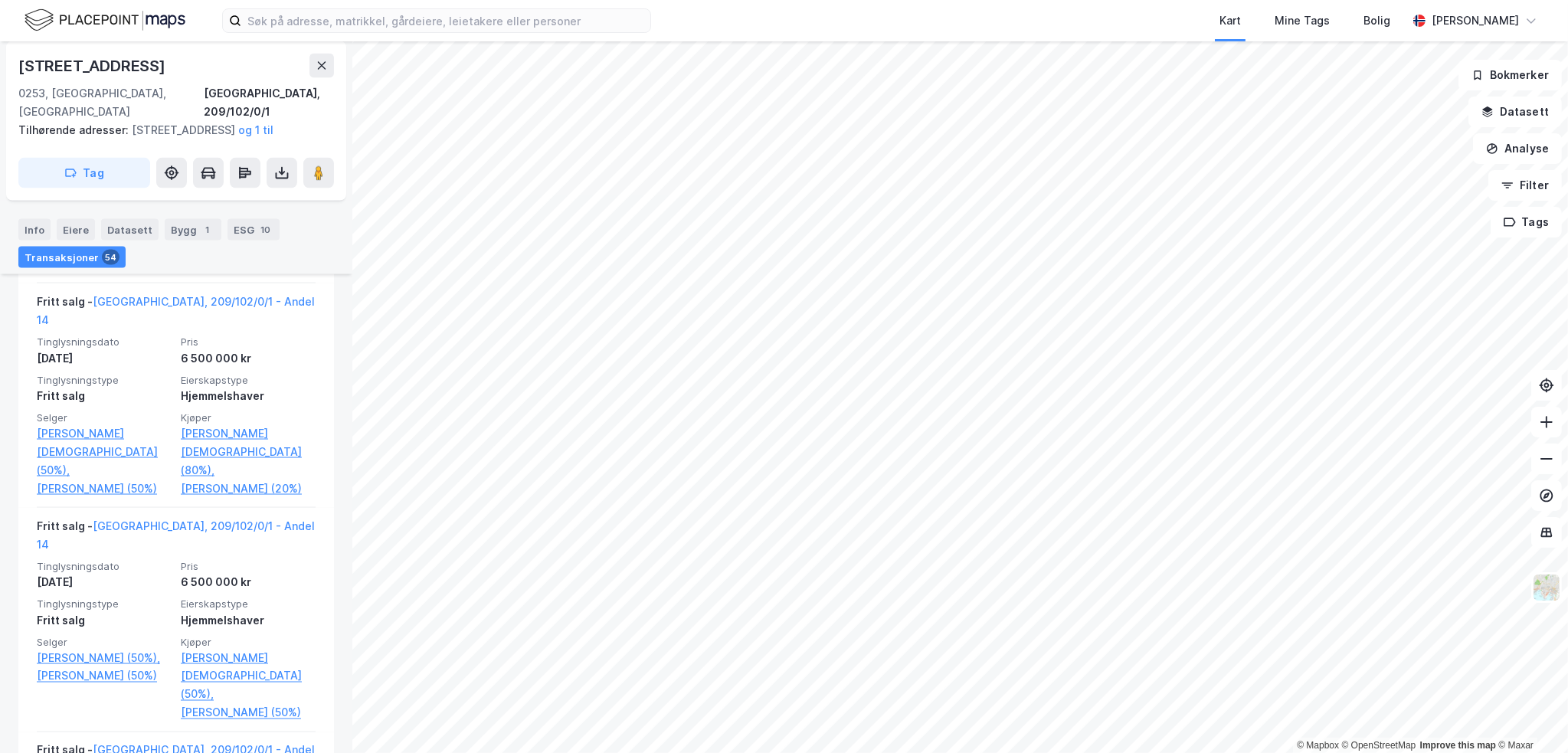
scroll to position [3299, 0]
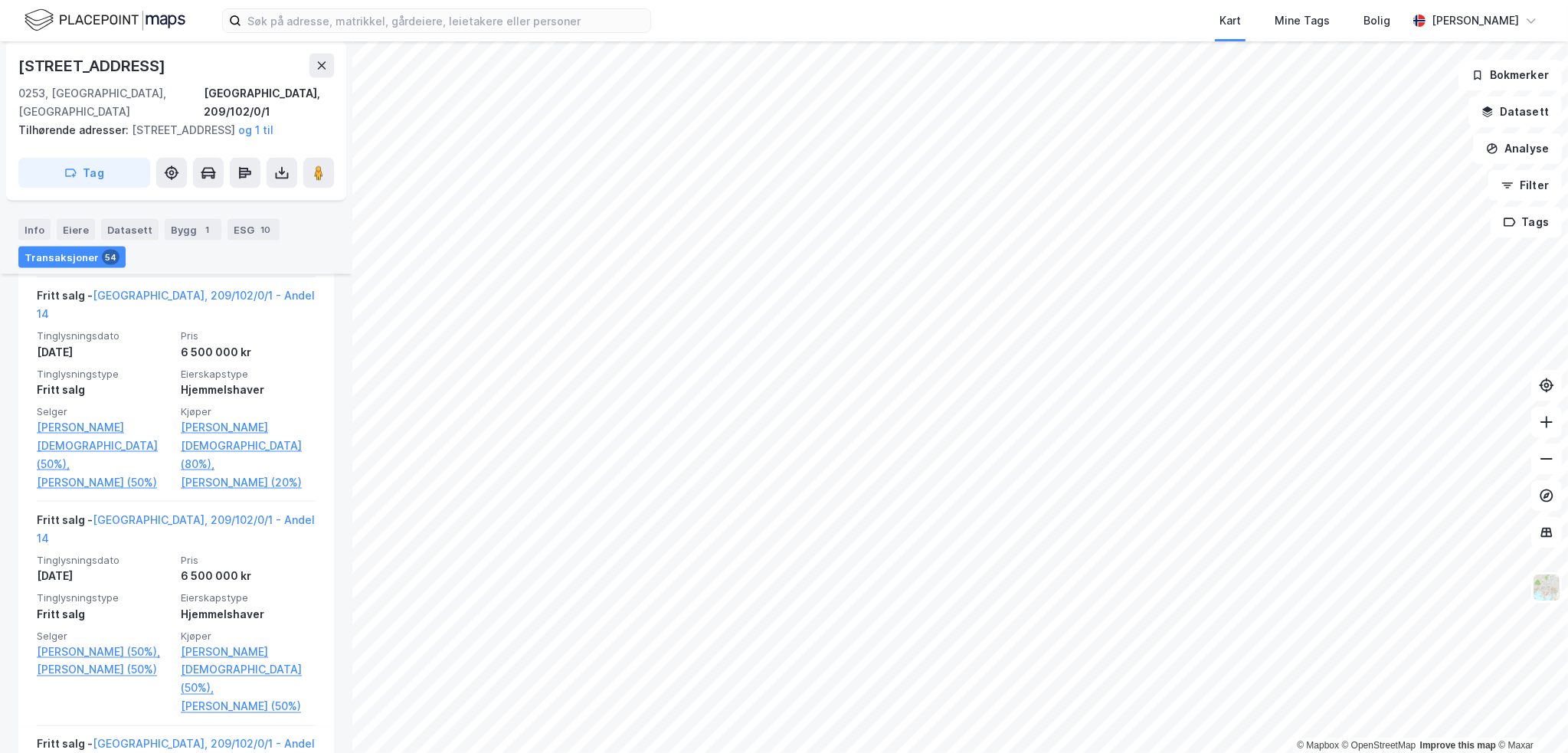
drag, startPoint x: 334, startPoint y: 423, endPoint x: 337, endPoint y: 443, distance: 20.2
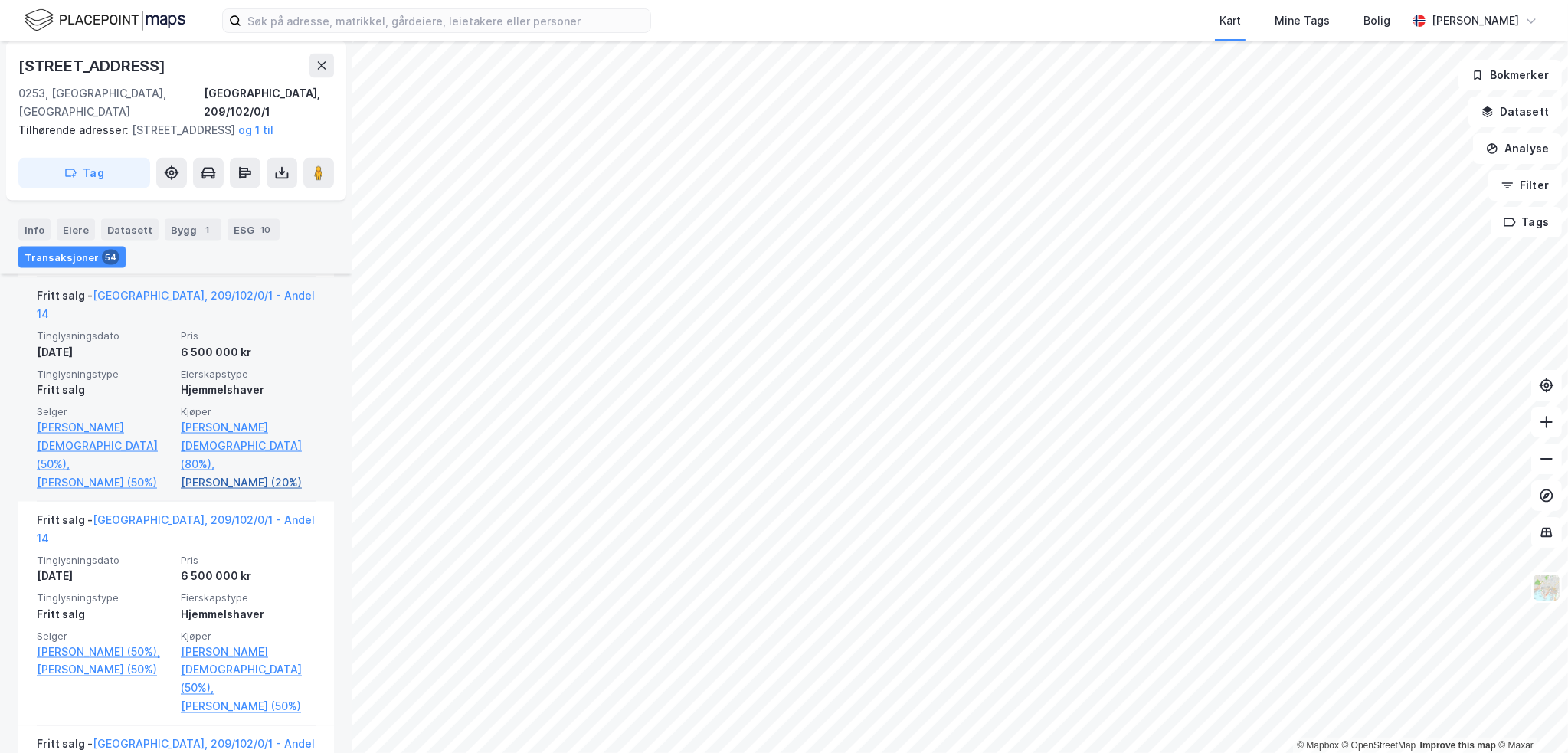
click at [220, 474] on link "[PERSON_NAME] (20%)" at bounding box center [248, 482] width 135 height 18
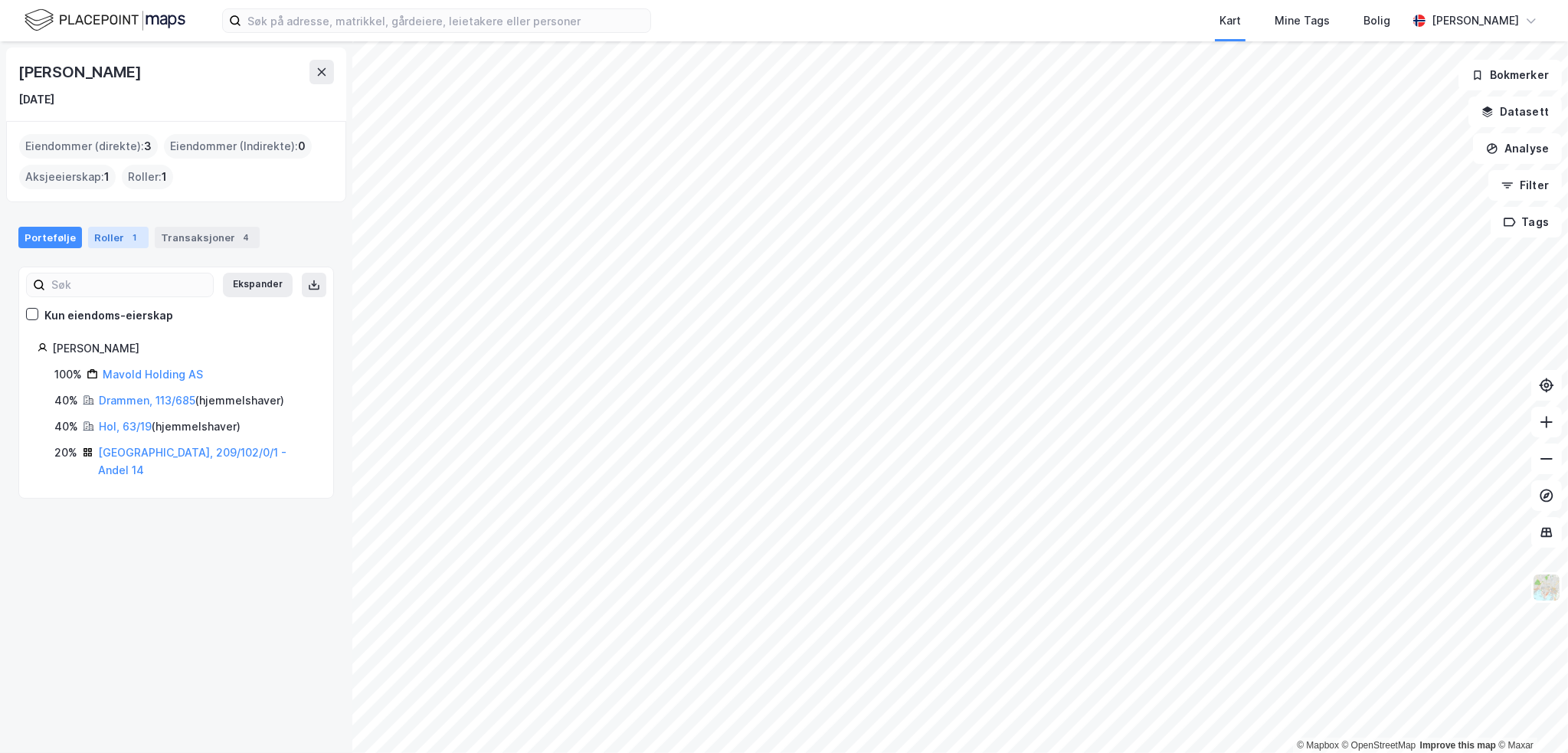
click at [114, 235] on div "Roller 1" at bounding box center [119, 237] width 61 height 22
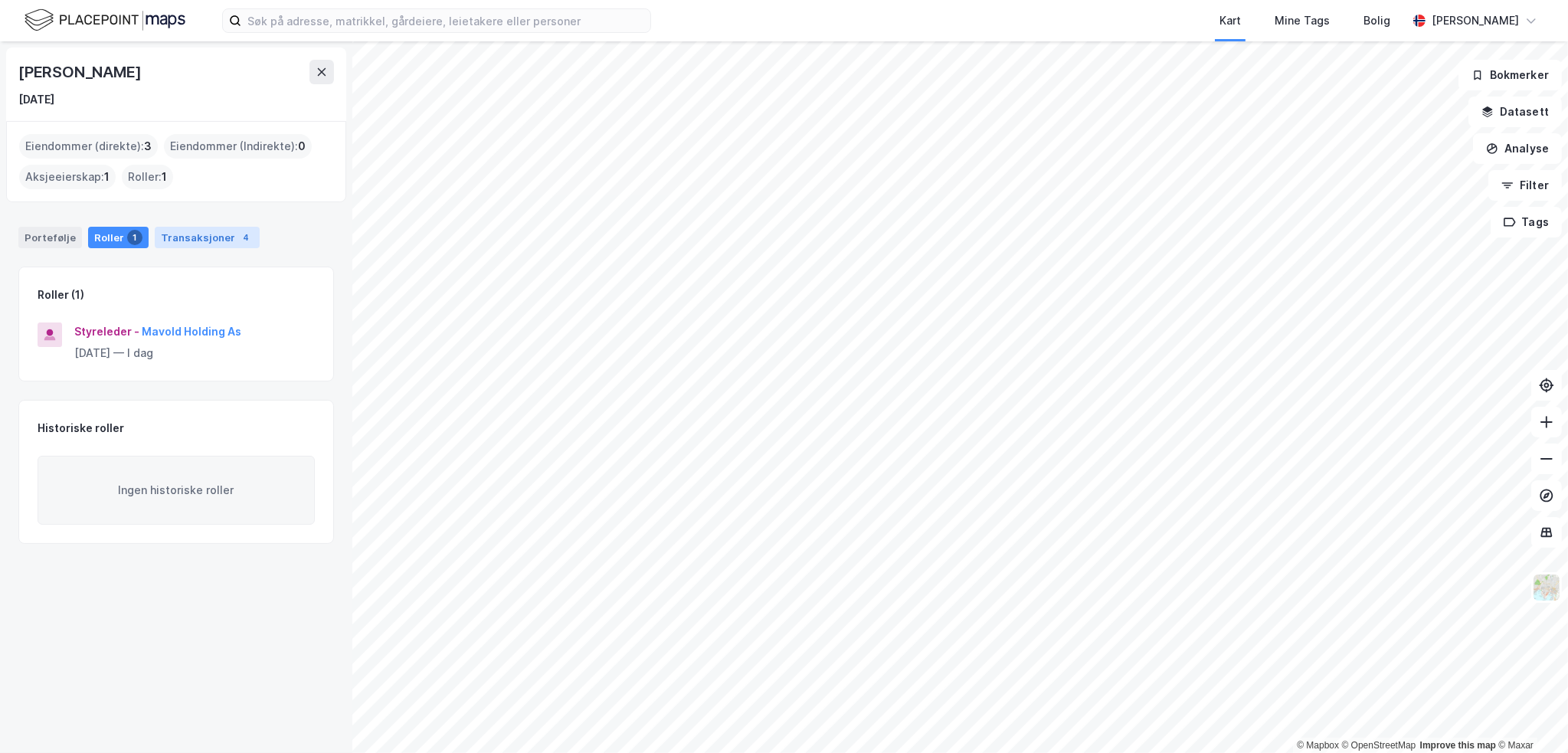
click at [224, 239] on div "Transaksjoner 4" at bounding box center [207, 237] width 105 height 22
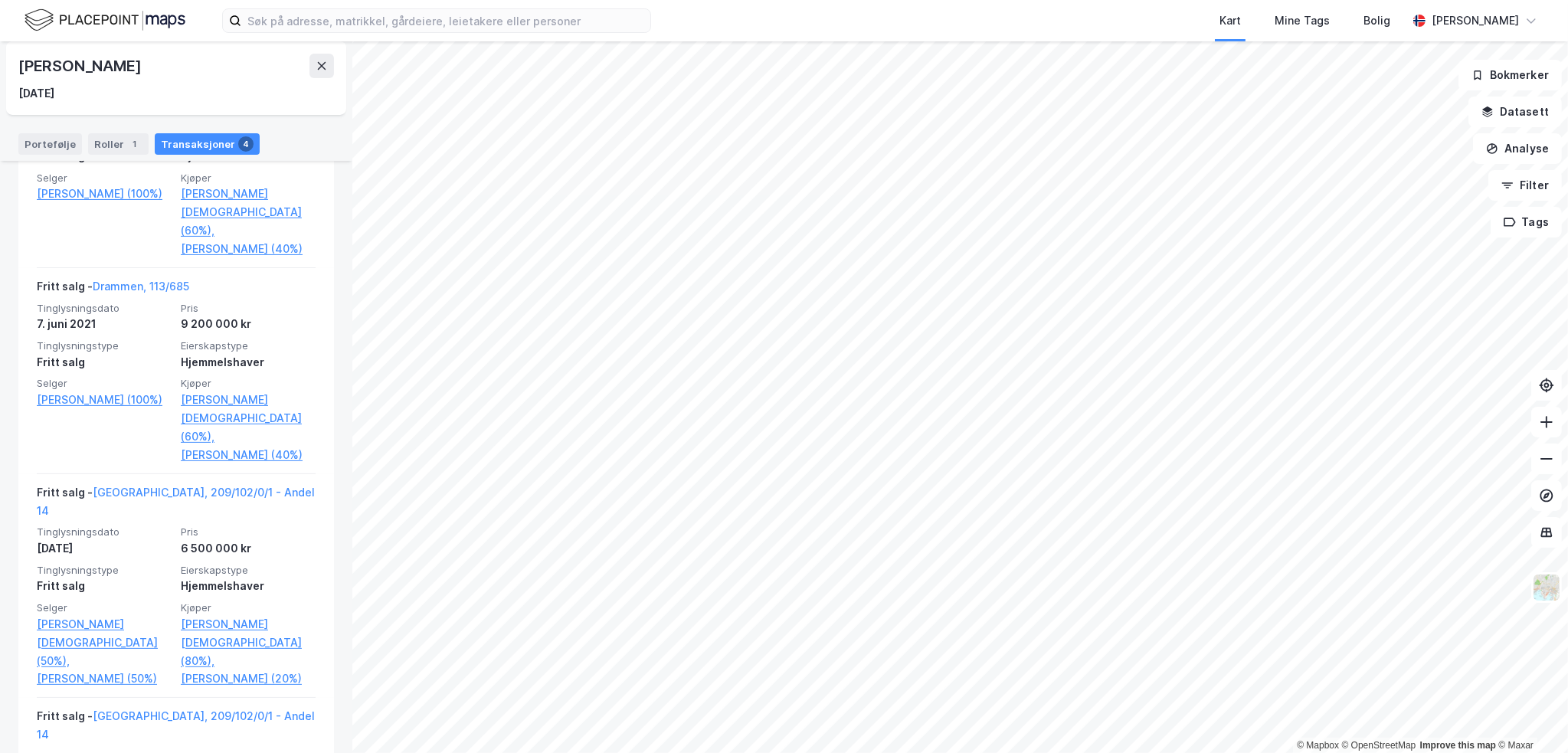
scroll to position [447, 0]
